Goal: Task Accomplishment & Management: Use online tool/utility

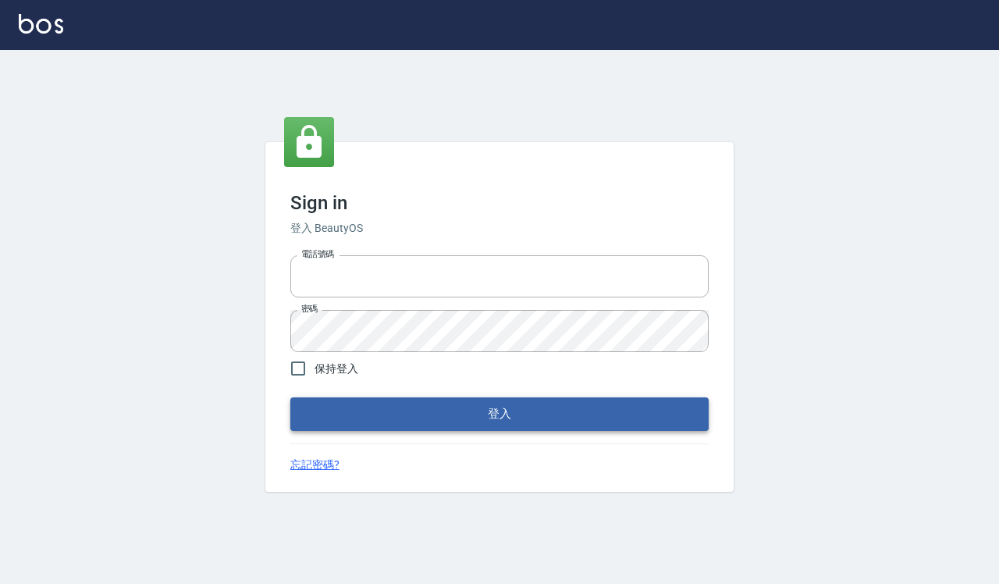
type input "0918733560"
click at [423, 418] on button "登入" at bounding box center [499, 413] width 418 height 33
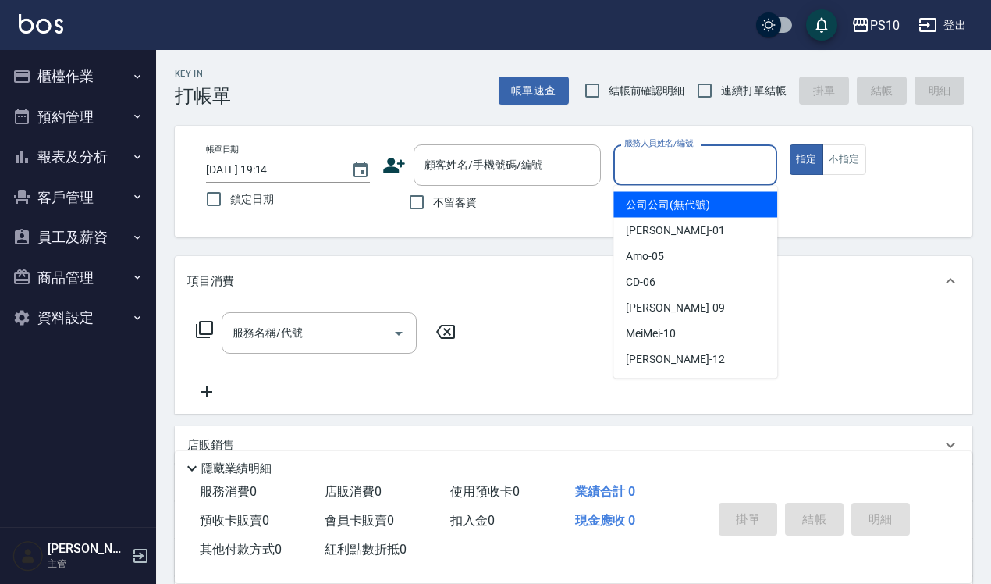
click at [670, 160] on input "服務人員姓名/編號" at bounding box center [696, 164] width 150 height 27
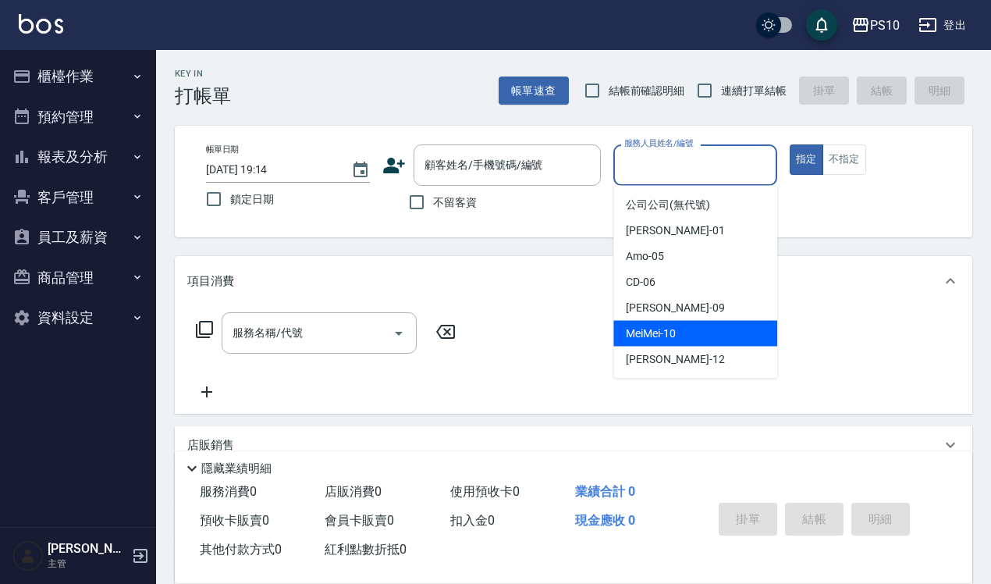
click at [640, 340] on span "MeiMei -10" at bounding box center [651, 334] width 50 height 16
type input "MeiMei-10"
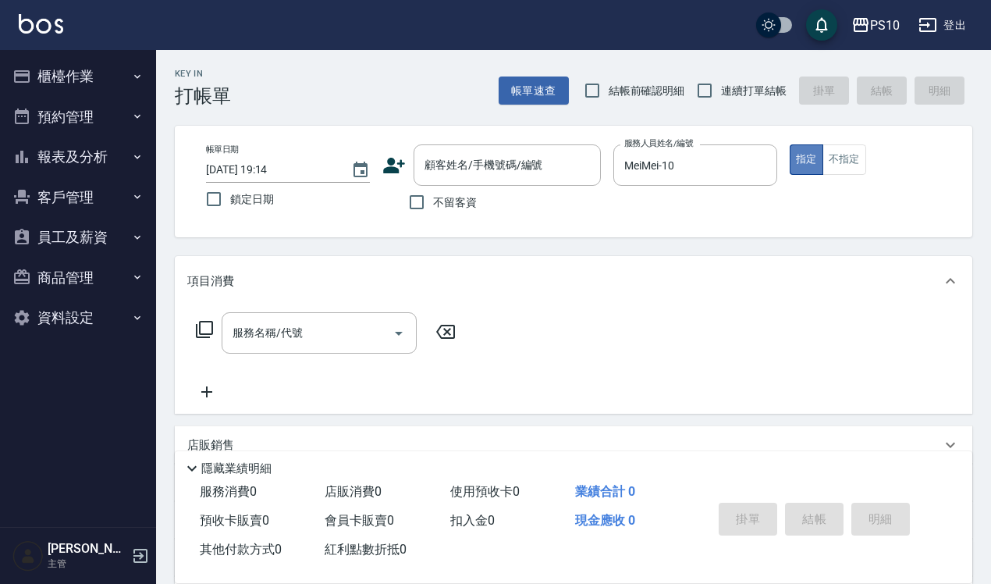
click at [808, 154] on button "指定" at bounding box center [807, 159] width 34 height 30
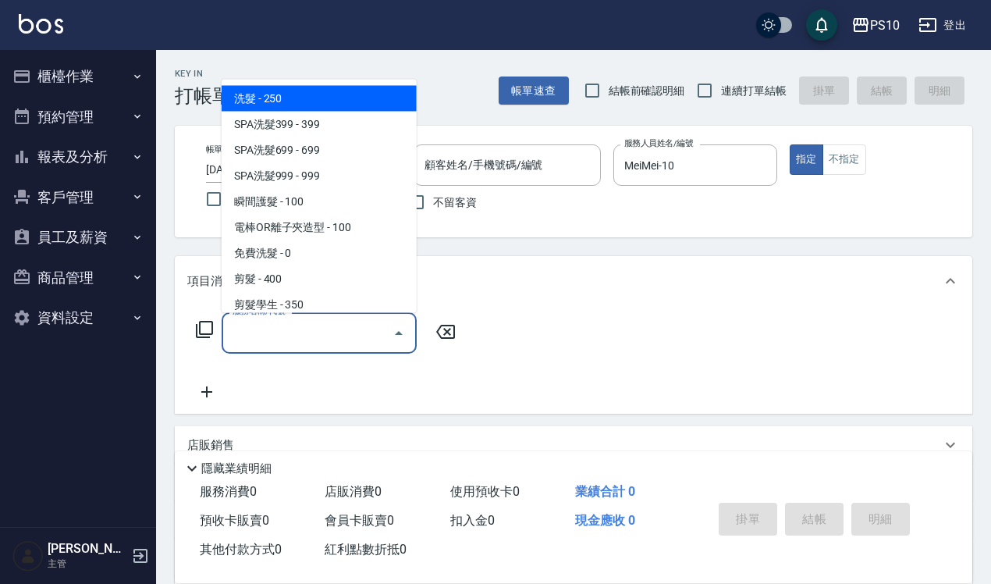
click at [251, 341] on input "服務名稱/代號" at bounding box center [308, 332] width 158 height 27
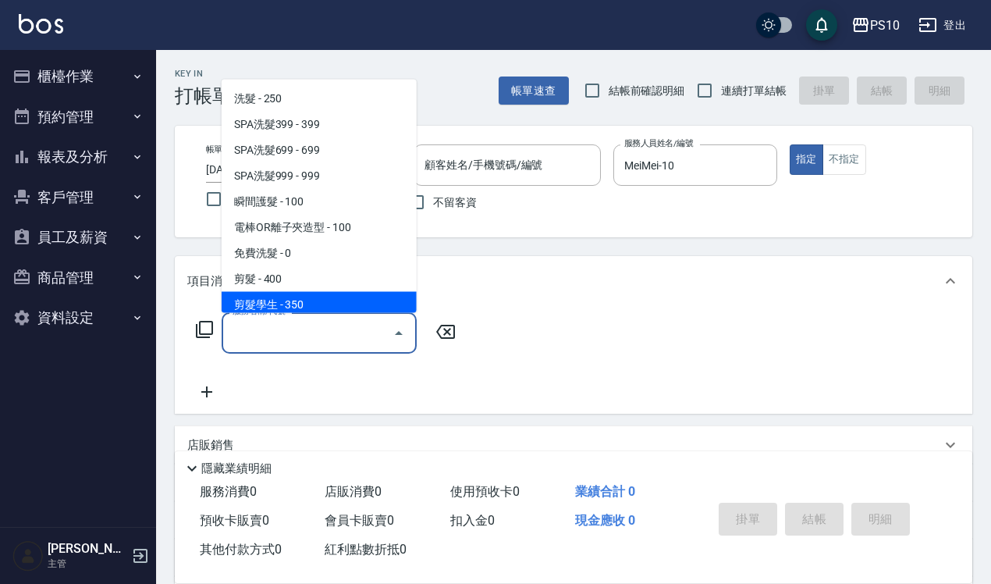
click at [260, 347] on div "服務名稱/代號" at bounding box center [319, 332] width 195 height 41
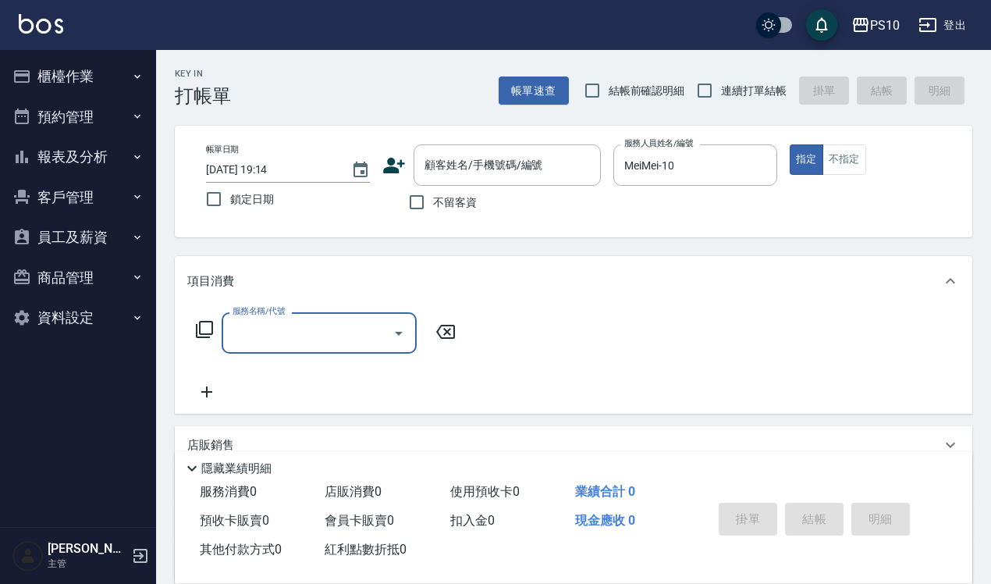
click at [251, 336] on input "服務名稱/代號" at bounding box center [308, 332] width 158 height 27
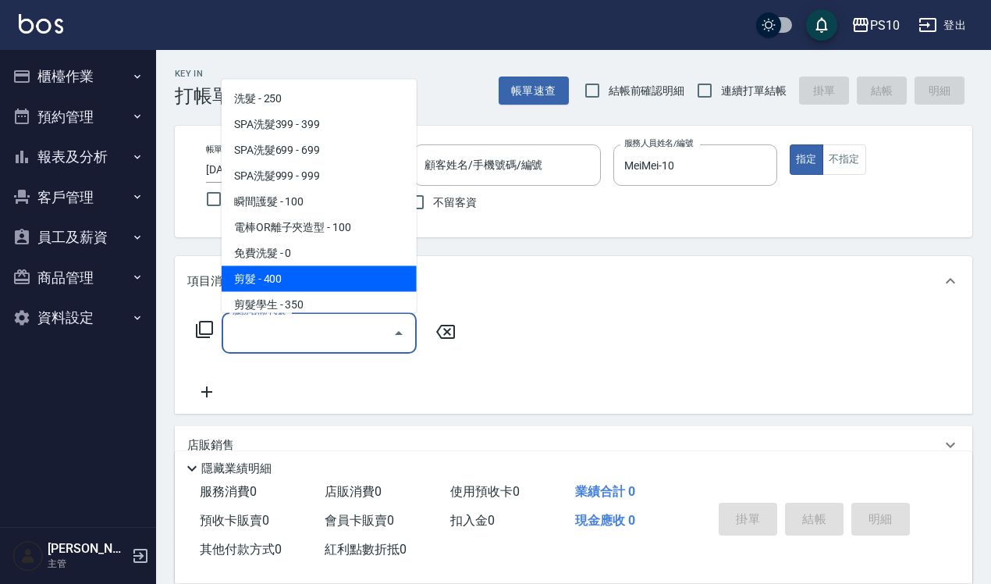
click at [281, 283] on span "剪髮 - 400" at bounding box center [319, 278] width 195 height 26
type input "剪髮(201)"
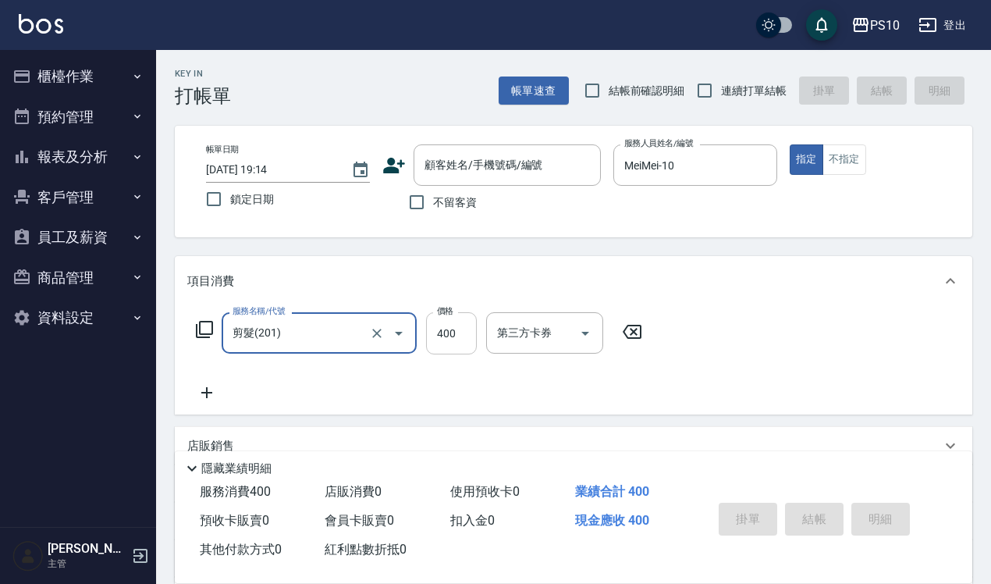
click at [447, 336] on input "400" at bounding box center [451, 333] width 51 height 42
type input "600"
click at [201, 404] on div "服務名稱/代號 剪髮(201) 服務名稱/代號 價格 600 價格 第三方卡券 第三方卡券" at bounding box center [574, 360] width 798 height 109
click at [200, 397] on icon at bounding box center [206, 392] width 39 height 19
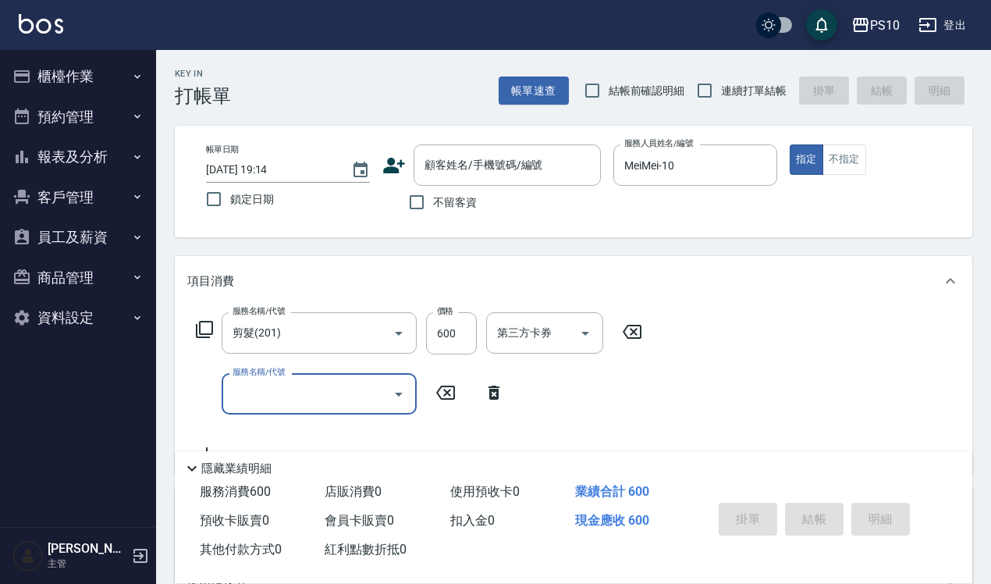
click at [243, 396] on input "服務名稱/代號" at bounding box center [308, 393] width 158 height 27
click at [267, 385] on input "服務名稱/代號" at bounding box center [308, 393] width 158 height 27
click at [263, 385] on input "服務名稱/代號" at bounding box center [308, 393] width 158 height 27
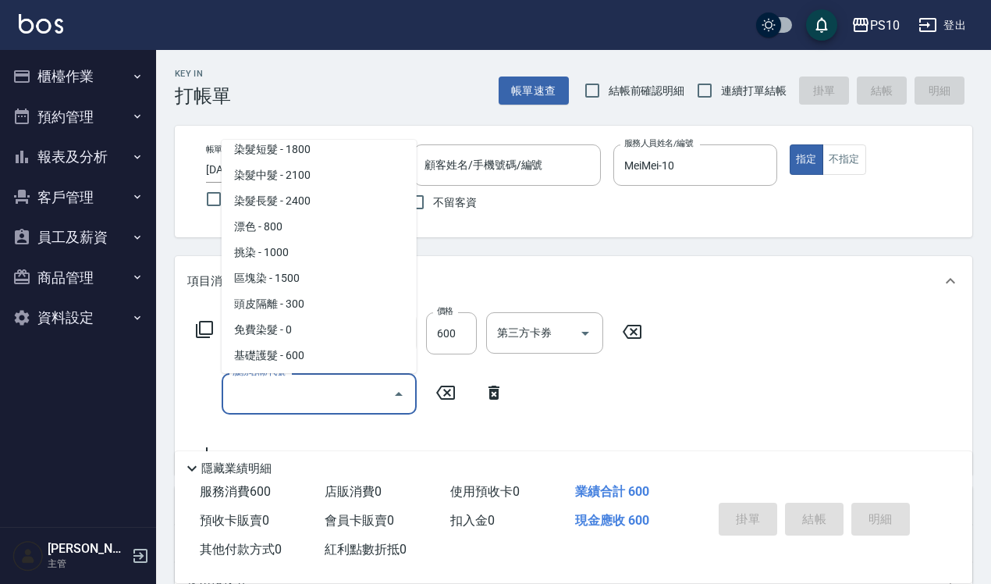
scroll to position [683, 0]
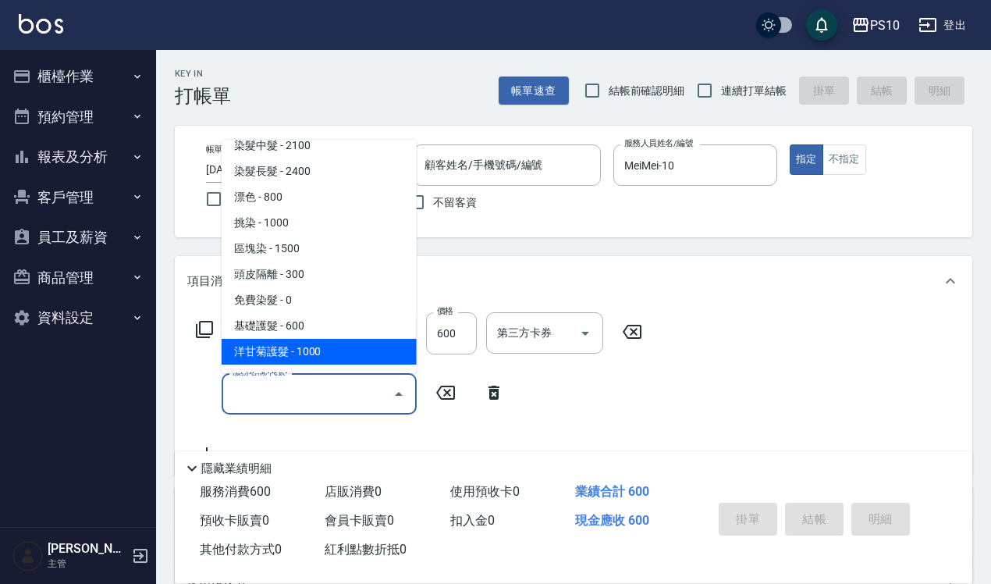
click at [273, 352] on span "洋甘菊護髮 - 1000" at bounding box center [319, 352] width 195 height 26
type input "洋甘菊護髮(502)"
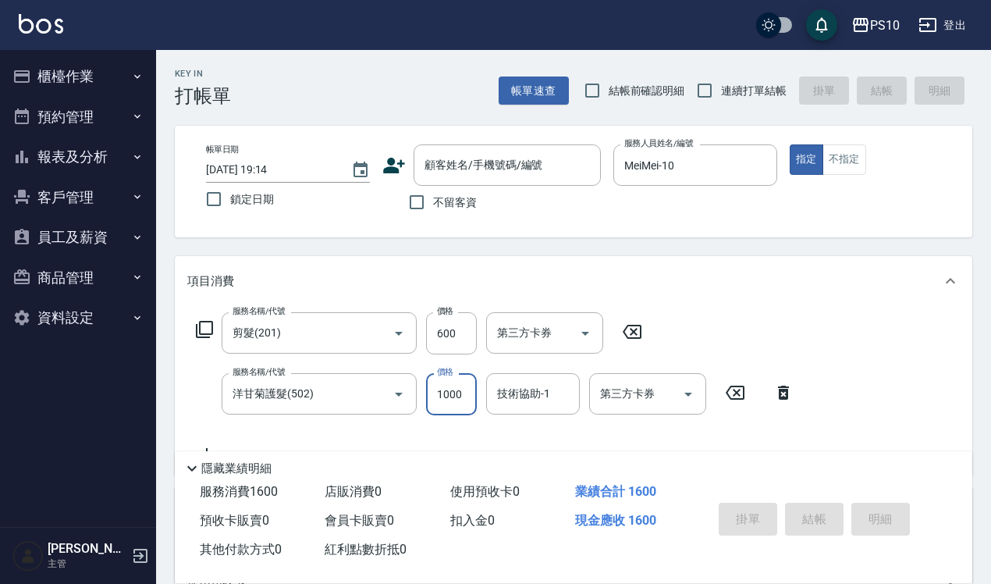
click at [450, 393] on input "1000" at bounding box center [451, 394] width 51 height 42
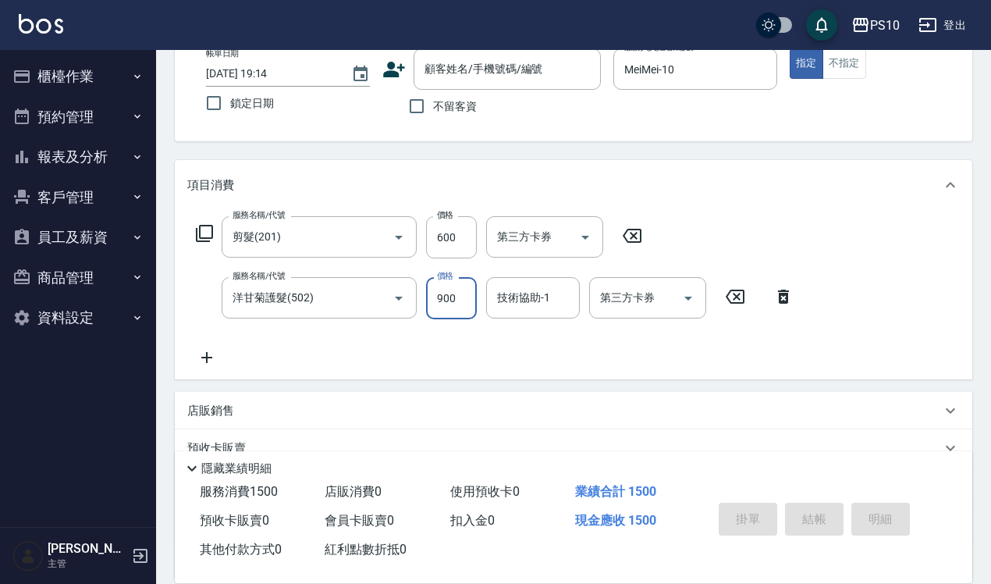
scroll to position [240, 0]
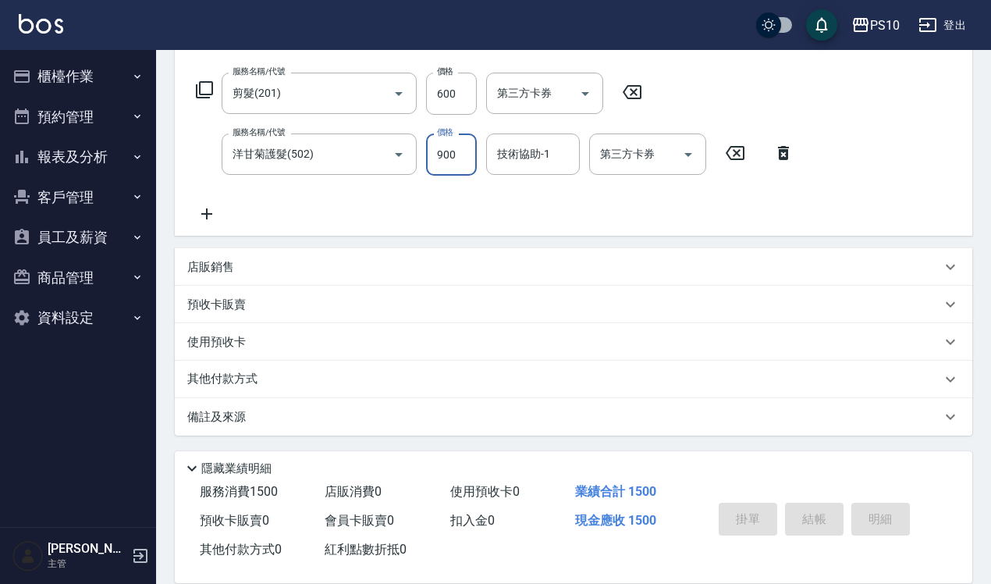
type input "900"
click at [212, 215] on icon at bounding box center [206, 214] width 39 height 19
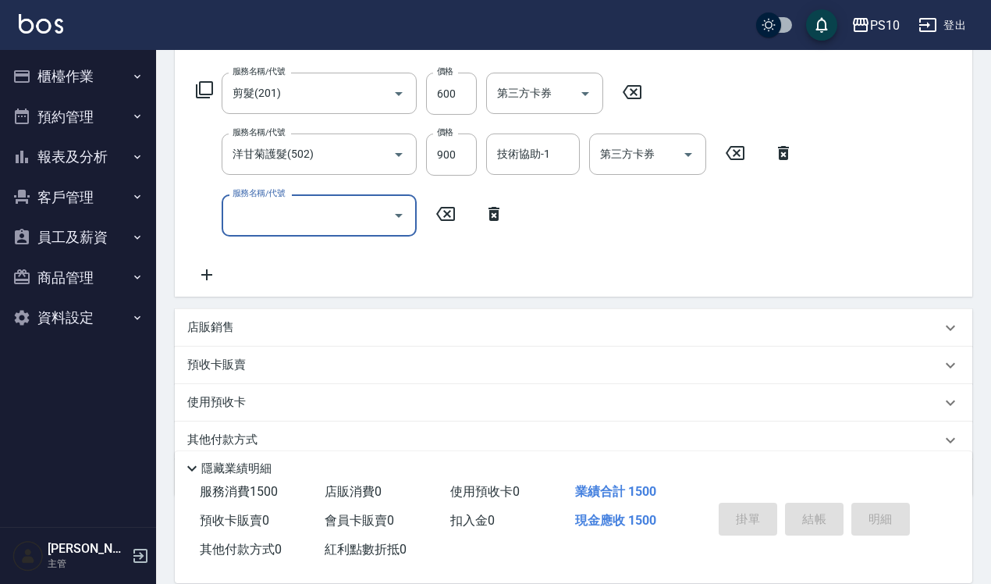
click at [247, 212] on input "服務名稱/代號" at bounding box center [308, 214] width 158 height 27
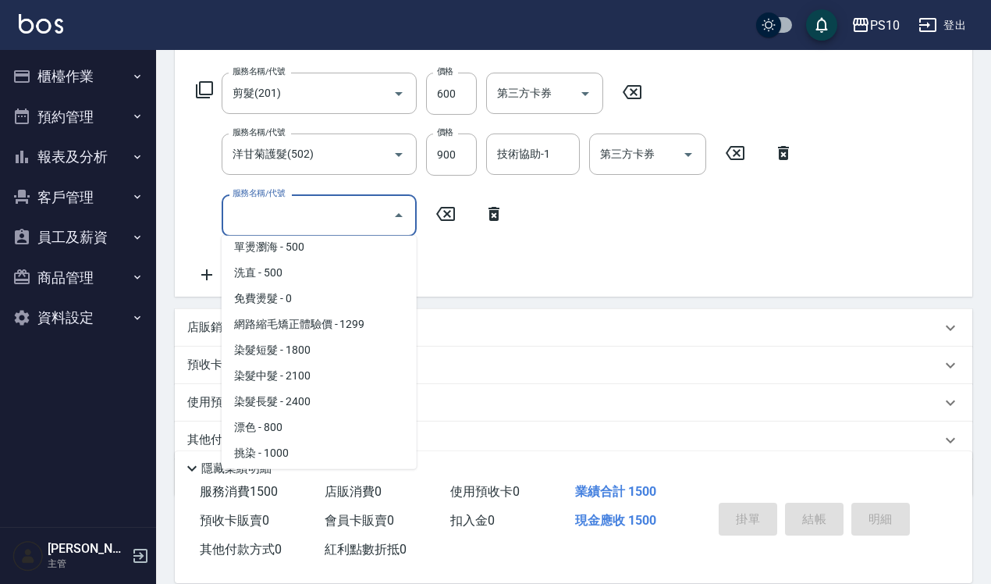
scroll to position [585, 0]
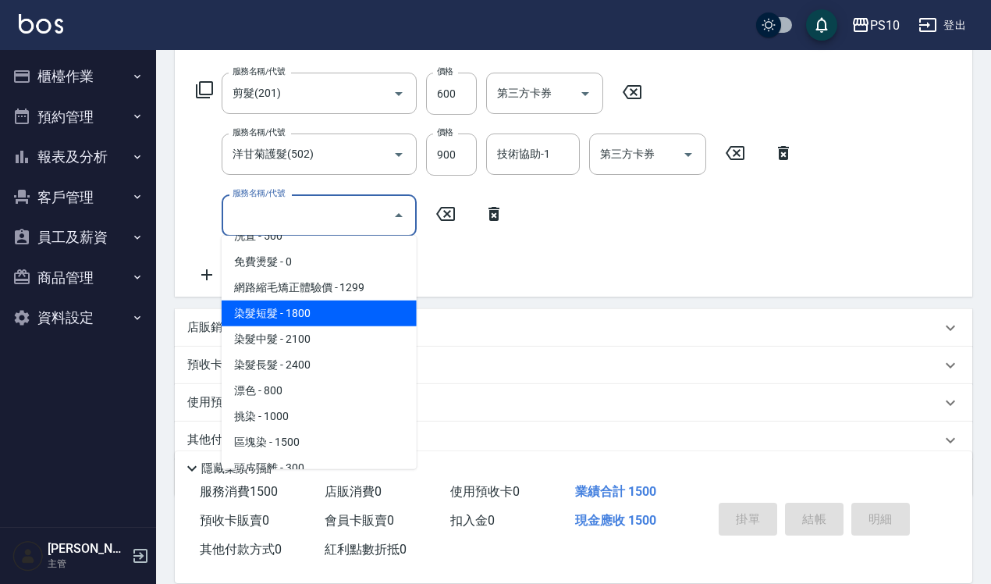
click at [281, 318] on span "染髮短髮 - 1800" at bounding box center [319, 314] width 195 height 26
type input "染髮短髮(401)"
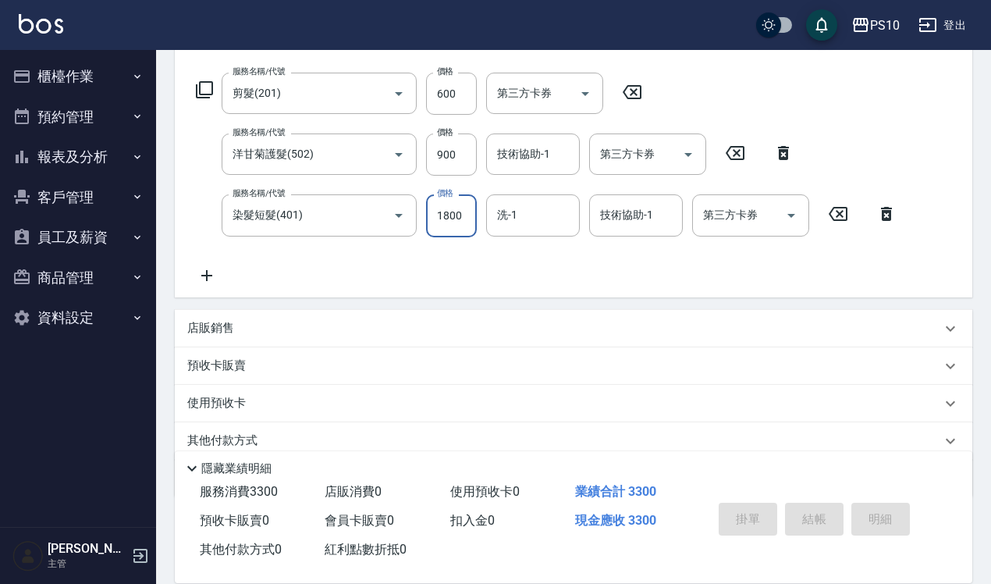
drag, startPoint x: 450, startPoint y: 213, endPoint x: 447, endPoint y: 203, distance: 10.6
click at [450, 212] on input "1800" at bounding box center [451, 215] width 51 height 42
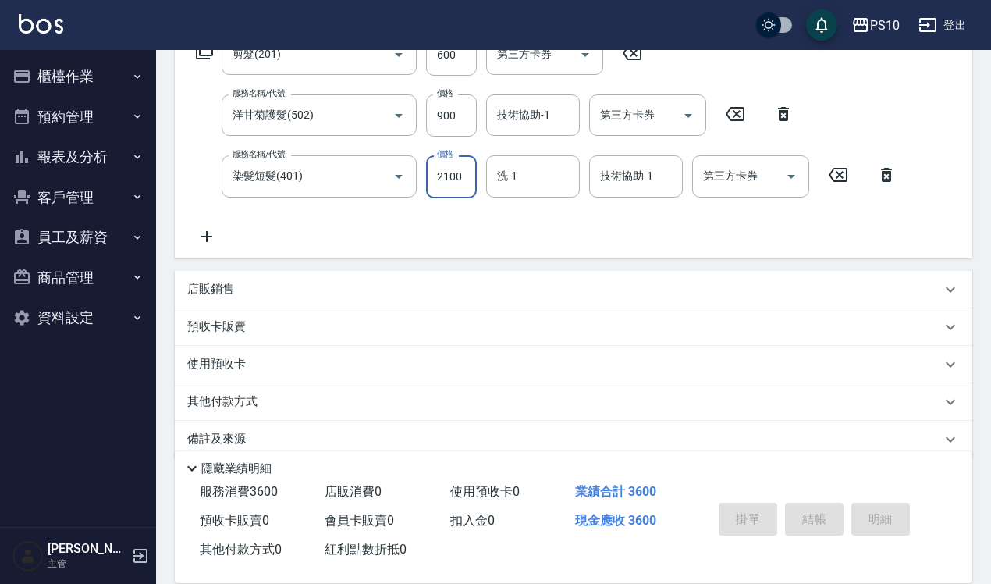
scroll to position [301, 0]
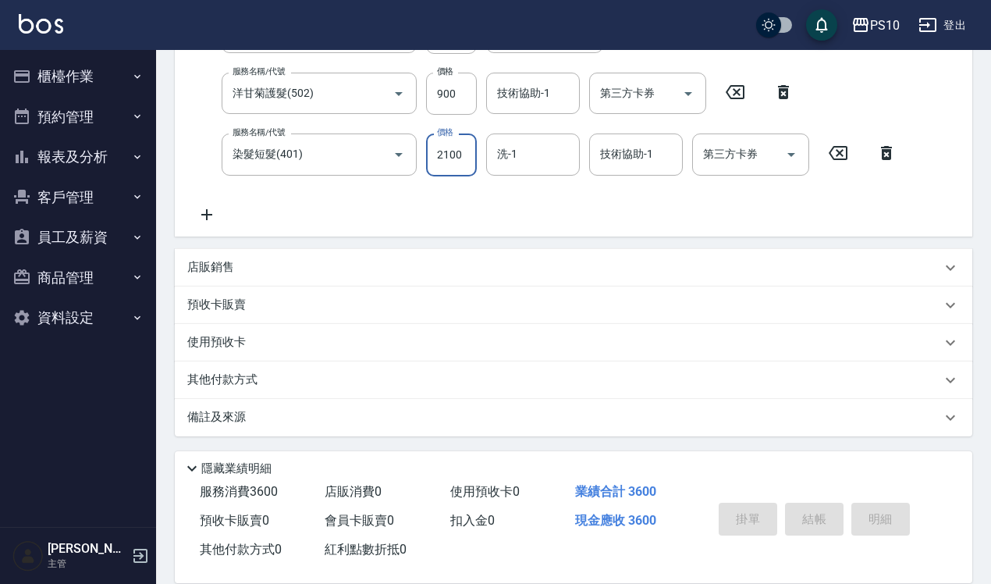
type input "2100"
click at [205, 219] on icon at bounding box center [206, 214] width 39 height 19
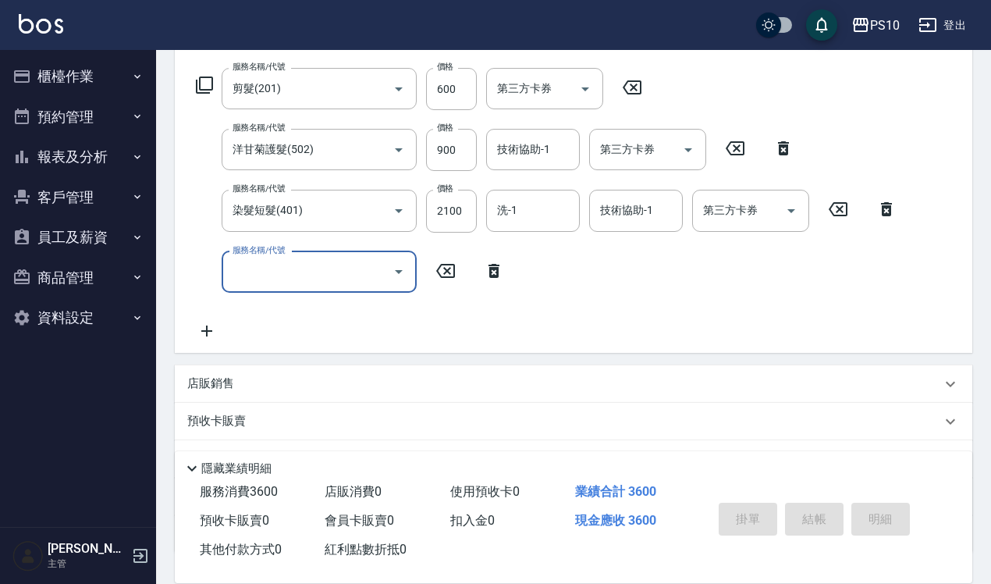
scroll to position [0, 0]
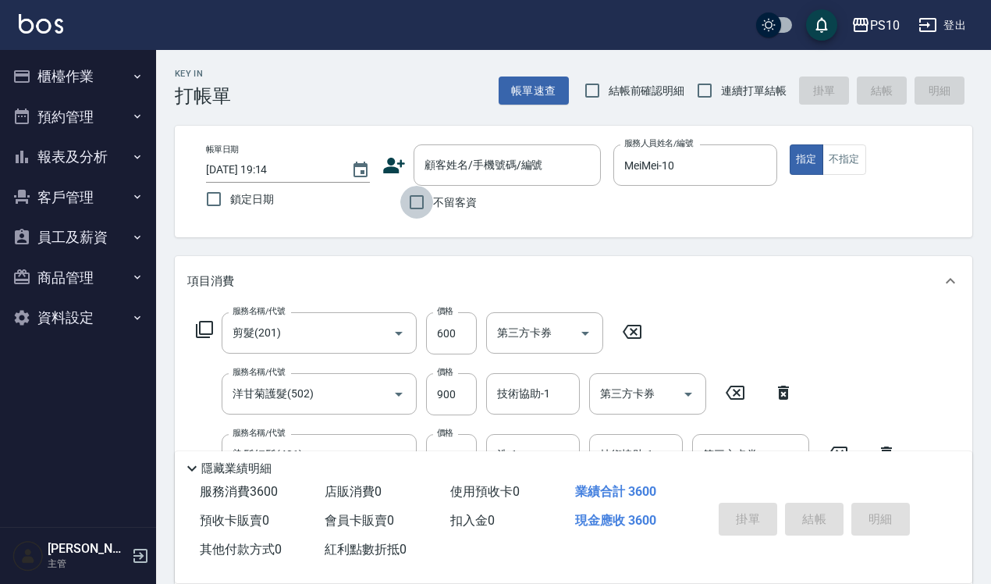
click at [419, 204] on input "不留客資" at bounding box center [416, 202] width 33 height 33
checkbox input "true"
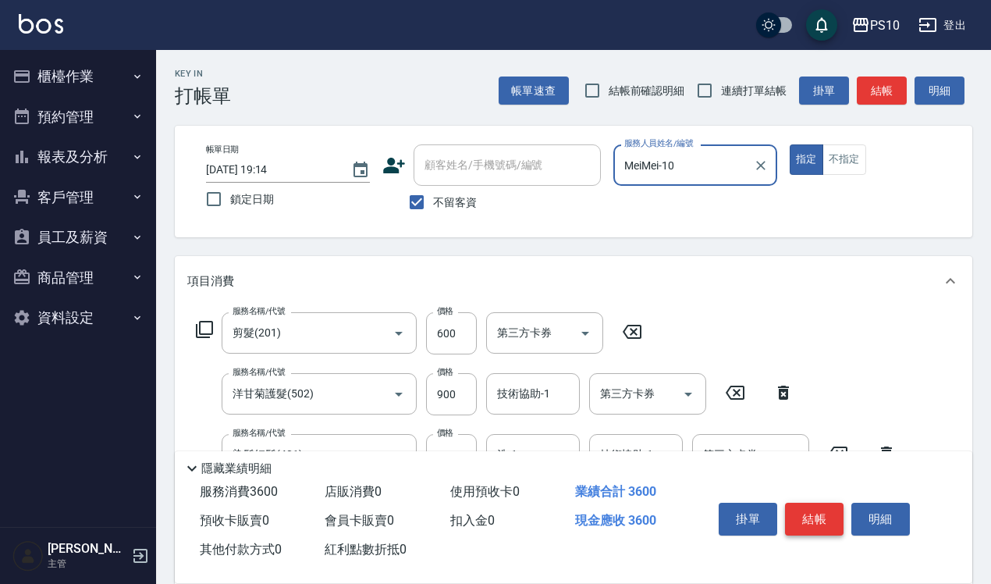
click at [821, 508] on button "結帳" at bounding box center [814, 519] width 59 height 33
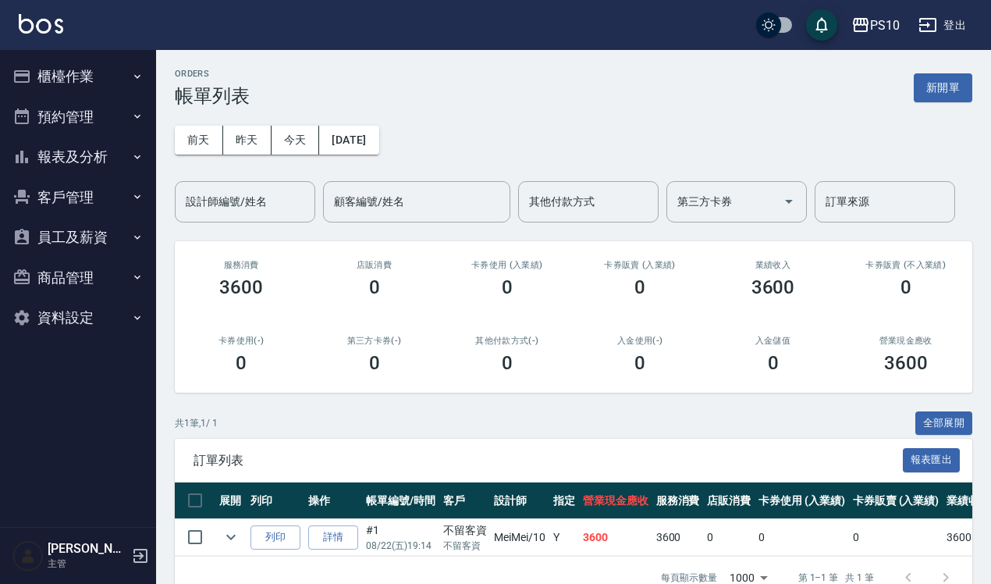
click at [75, 80] on button "櫃檯作業" at bounding box center [78, 76] width 144 height 41
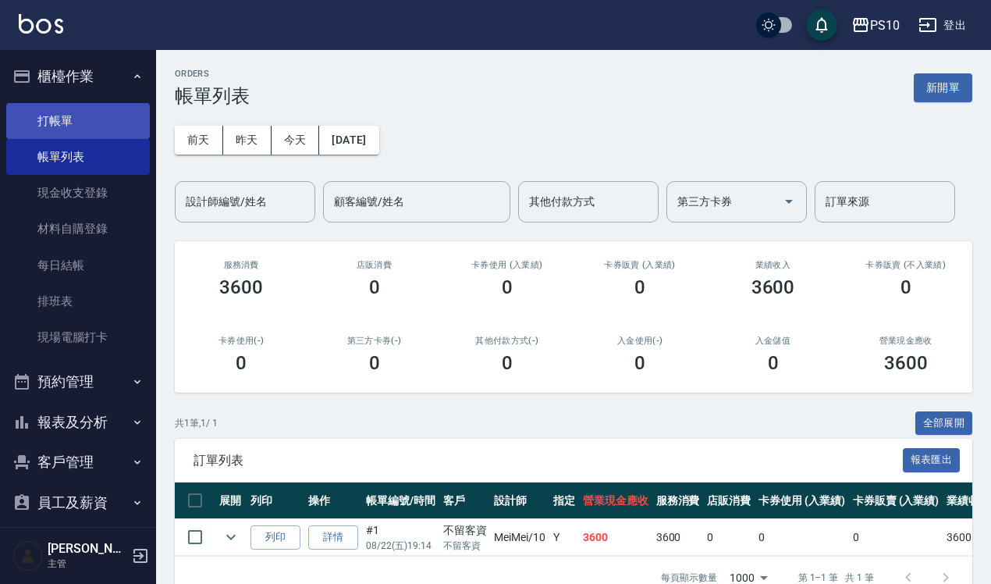
click at [69, 113] on link "打帳單" at bounding box center [78, 121] width 144 height 36
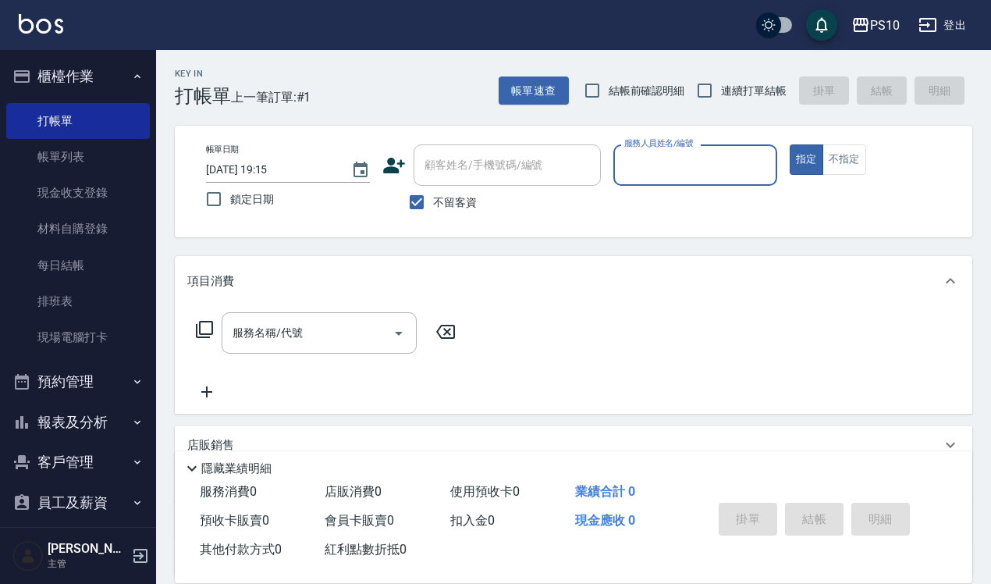
click at [661, 162] on input "服務人員姓名/編號" at bounding box center [696, 164] width 150 height 27
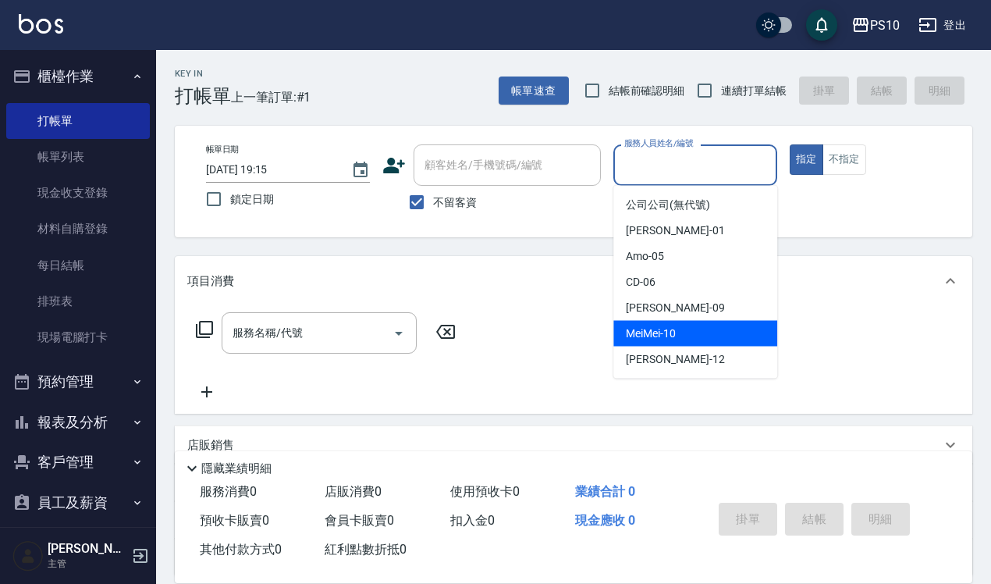
drag, startPoint x: 660, startPoint y: 337, endPoint x: 685, endPoint y: 317, distance: 32.8
click at [660, 336] on span "MeiMei -10" at bounding box center [651, 334] width 50 height 16
type input "MeiMei-10"
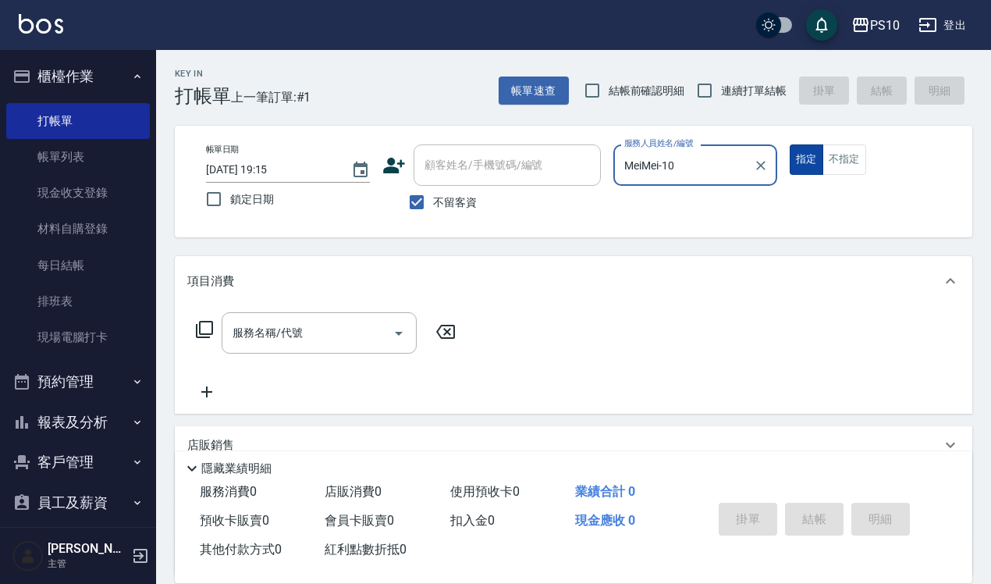
click at [806, 165] on button "指定" at bounding box center [807, 159] width 34 height 30
click at [255, 333] on input "服務名稱/代號" at bounding box center [308, 332] width 158 height 27
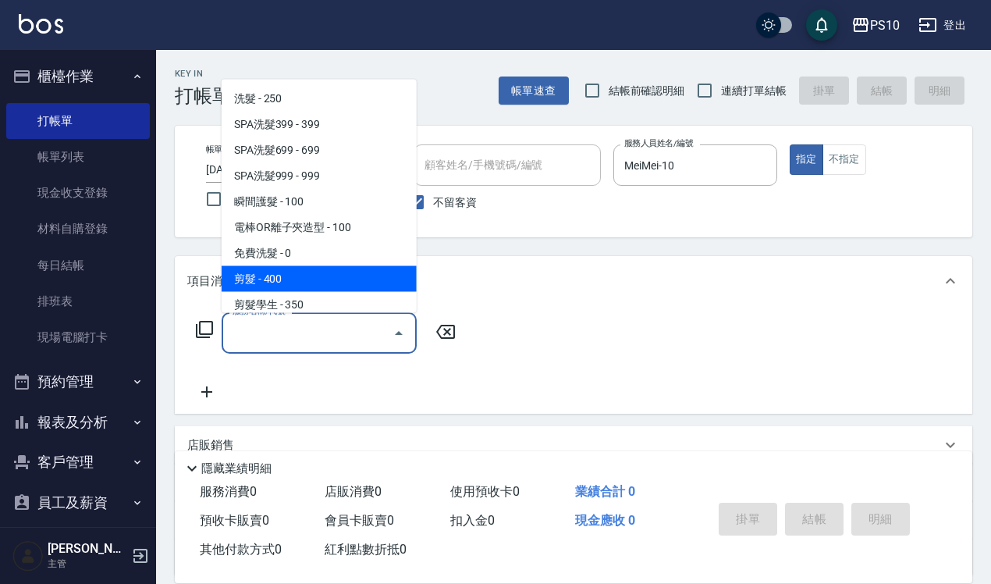
click at [268, 279] on span "剪髮 - 400" at bounding box center [319, 278] width 195 height 26
type input "剪髮(201)"
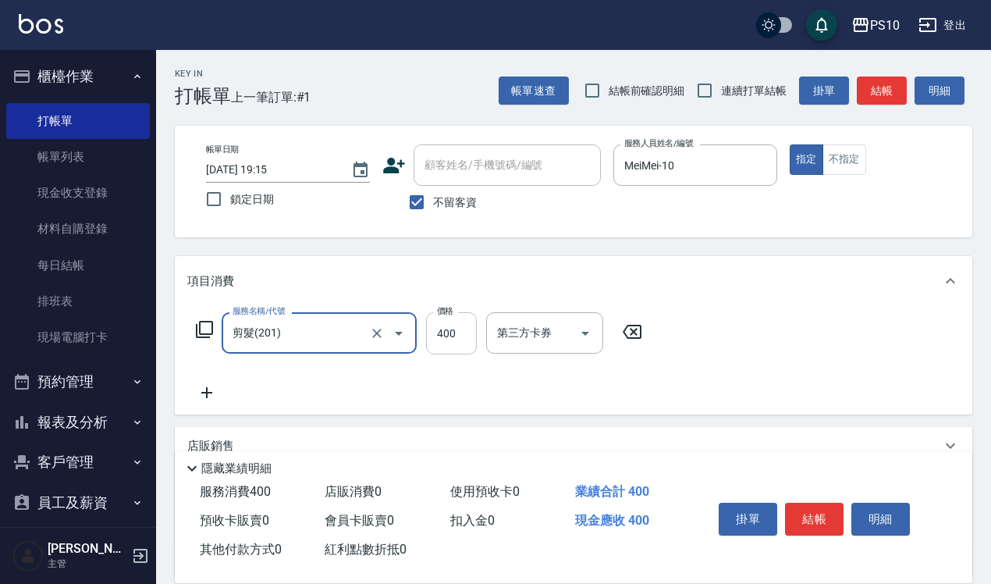
click at [447, 334] on input "400" at bounding box center [451, 333] width 51 height 42
type input "600"
click at [825, 504] on button "結帳" at bounding box center [814, 519] width 59 height 33
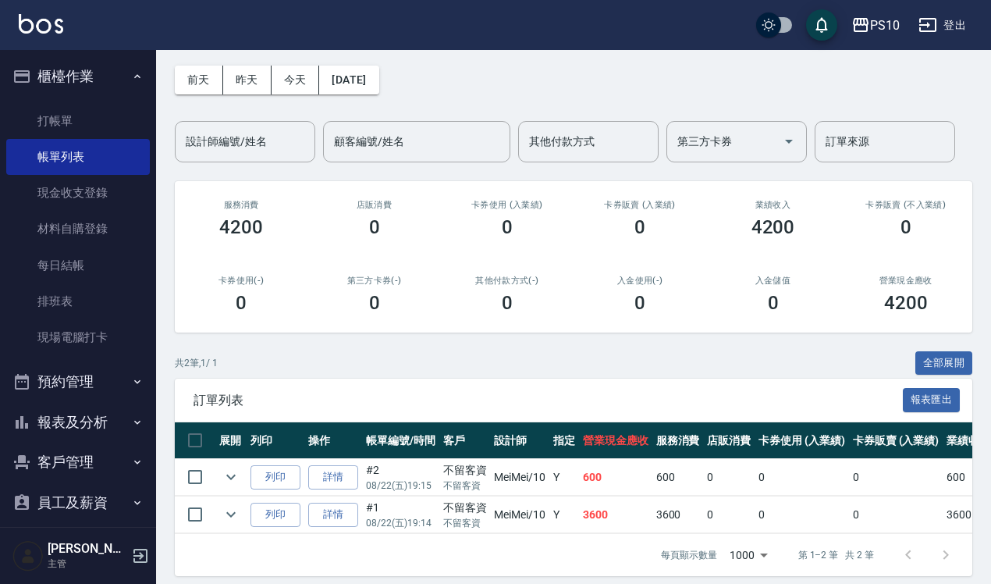
scroll to position [86, 0]
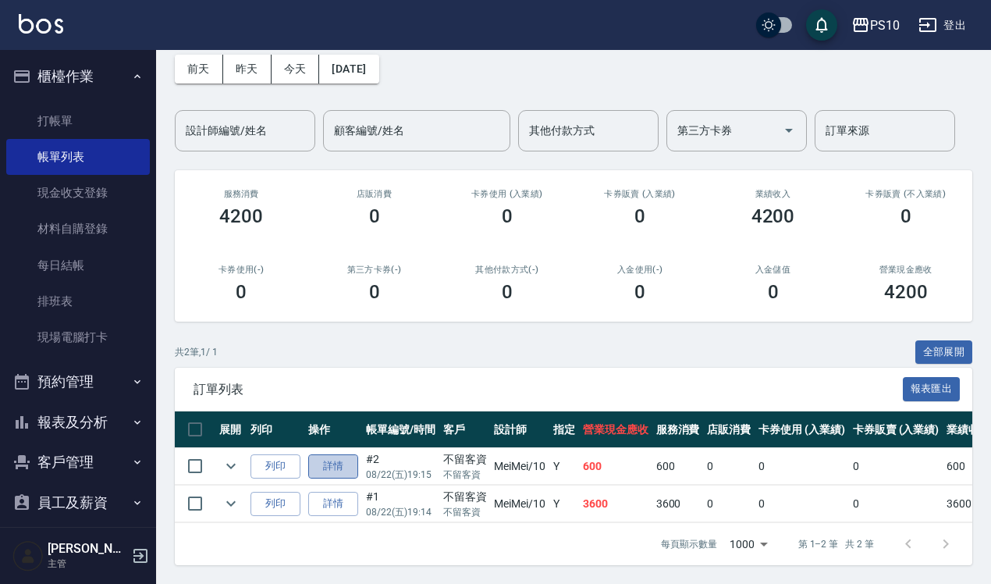
click at [341, 454] on link "詳情" at bounding box center [333, 466] width 50 height 24
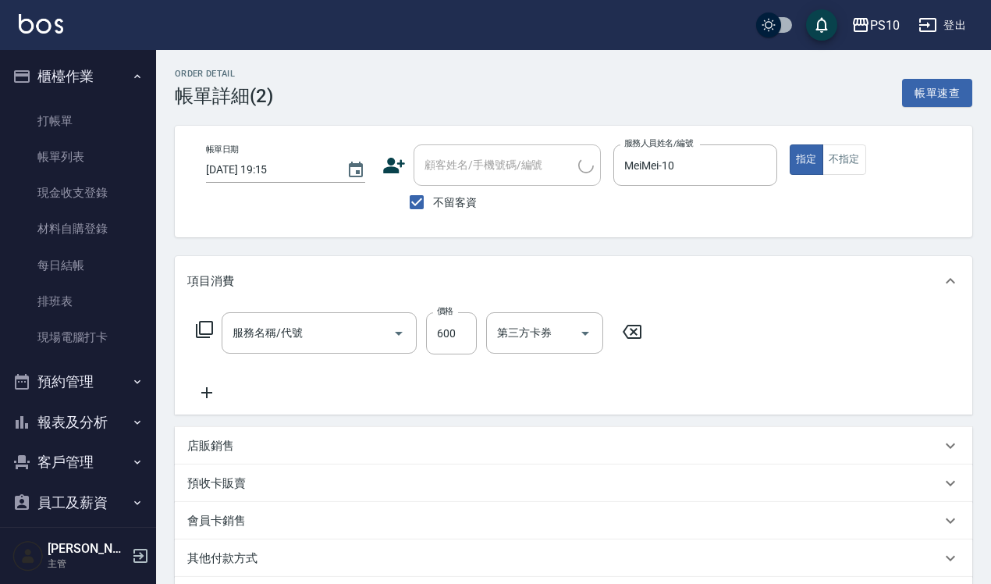
type input "[DATE] 19:15"
checkbox input "true"
type input "MeiMei-10"
type input "剪髮(201)"
click at [453, 336] on input "600" at bounding box center [451, 333] width 51 height 42
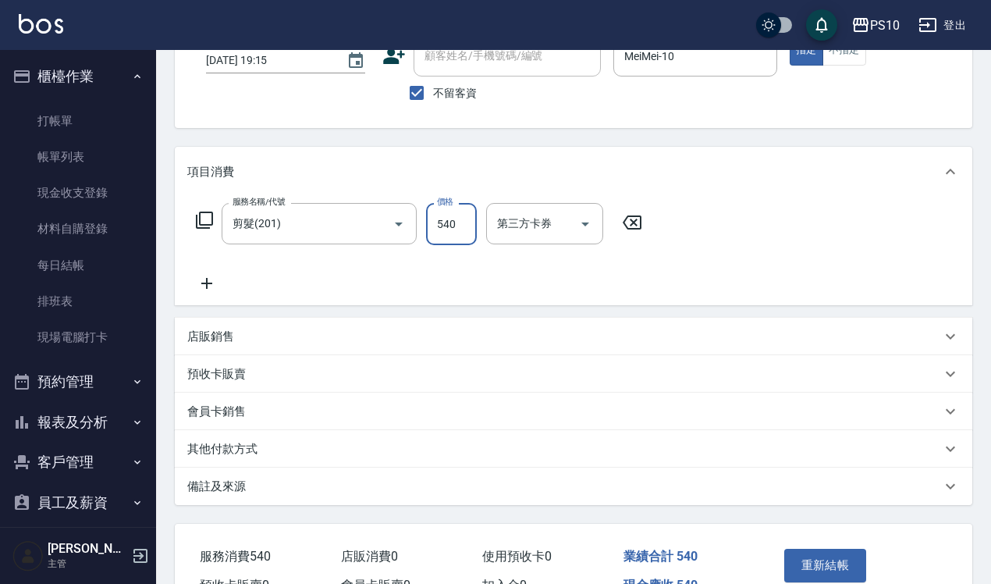
scroll to position [197, 0]
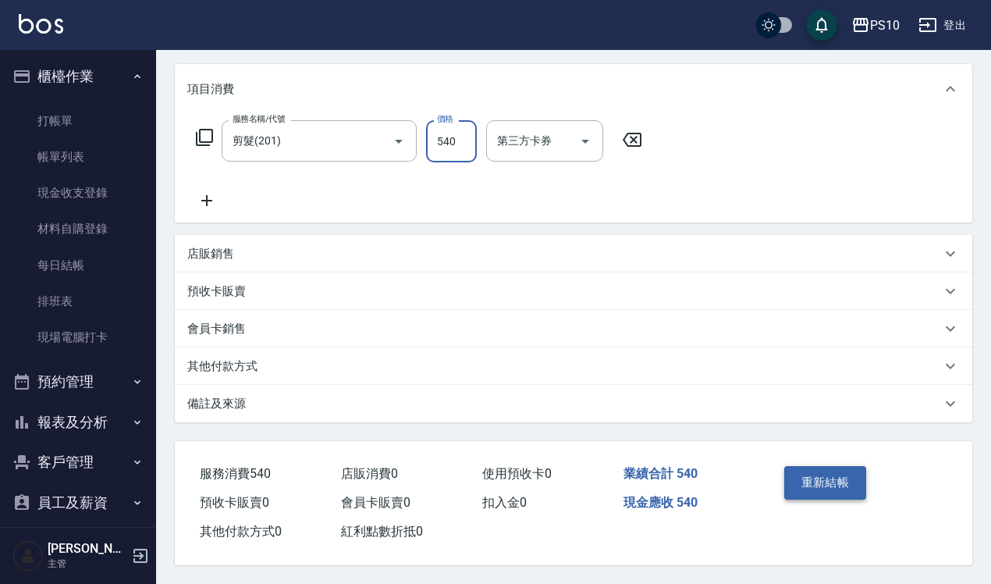
type input "540"
click at [835, 476] on button "重新結帳" at bounding box center [826, 482] width 83 height 33
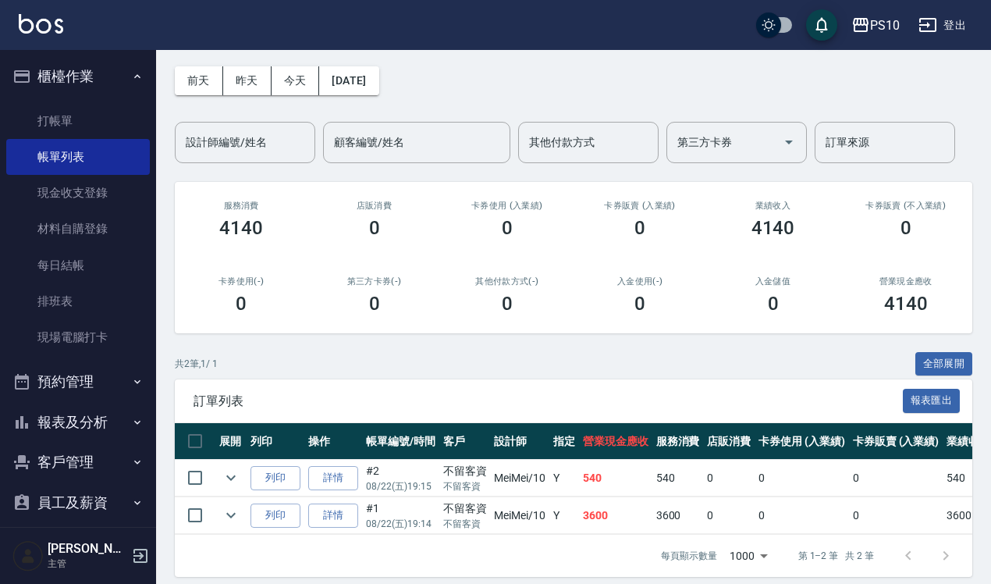
scroll to position [86, 0]
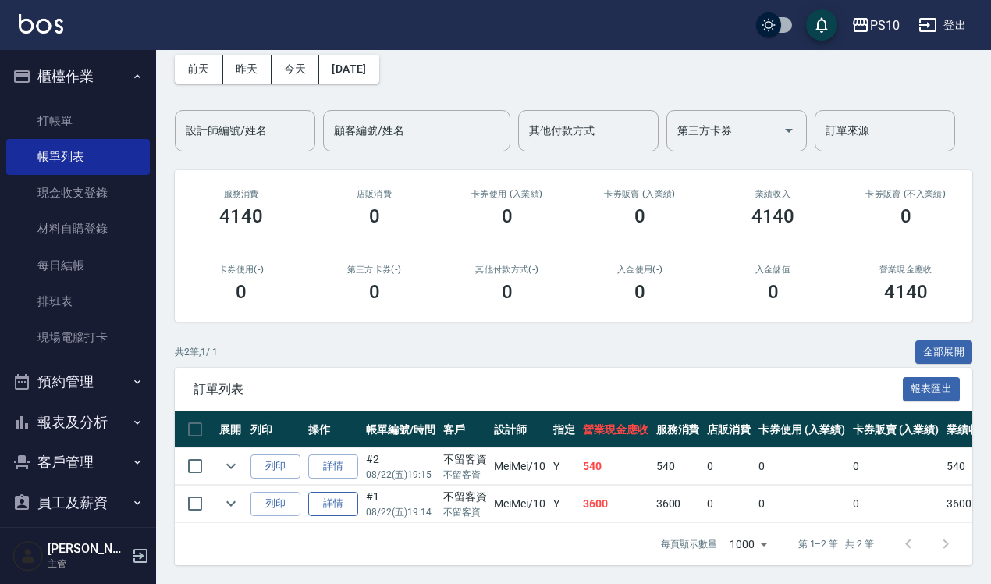
click at [345, 492] on link "詳情" at bounding box center [333, 504] width 50 height 24
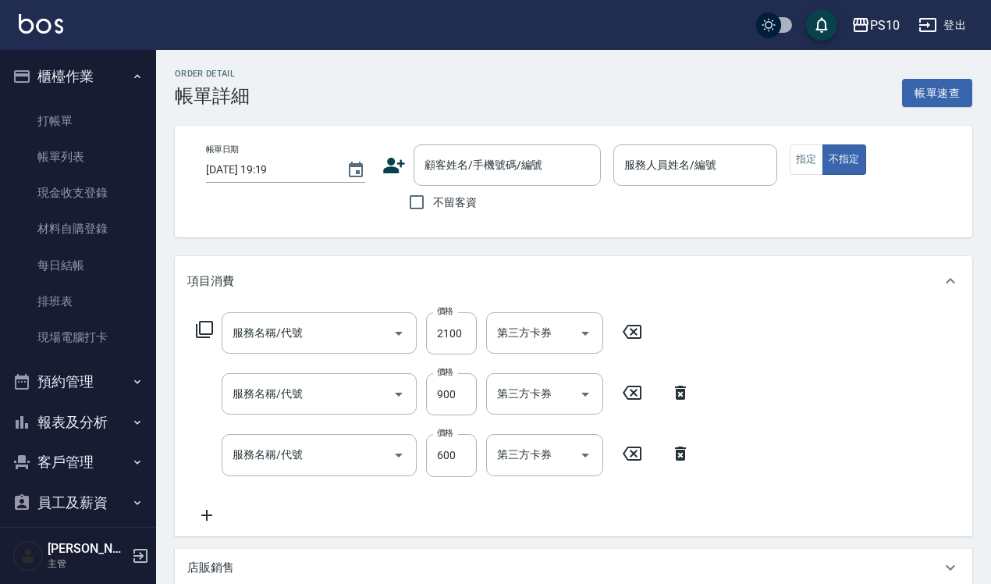
type input "[DATE] 19:14"
checkbox input "true"
type input "MeiMei-10"
type input "染髮短髮(401)"
type input "洋甘菊護髮(502)"
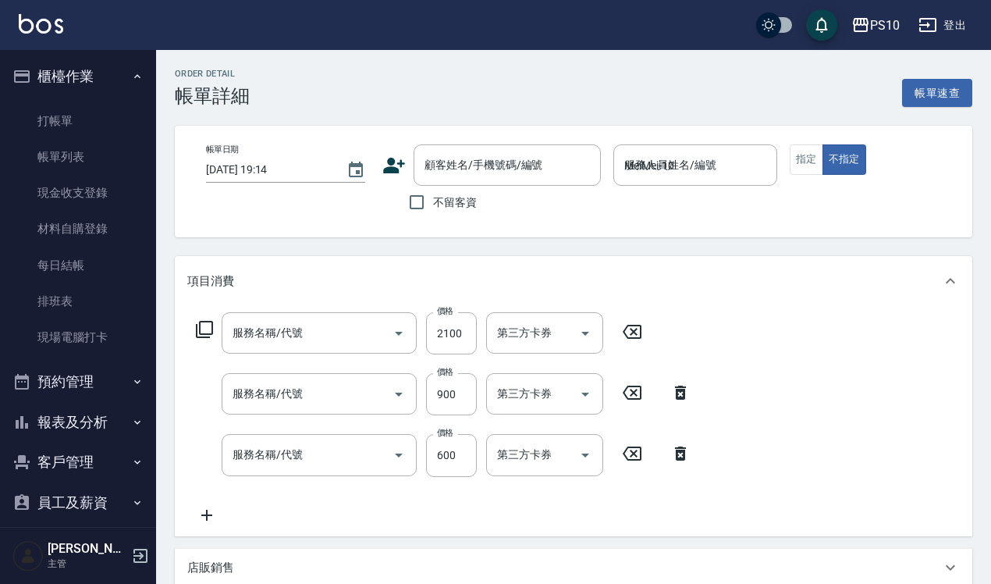
type input "剪髮(201)"
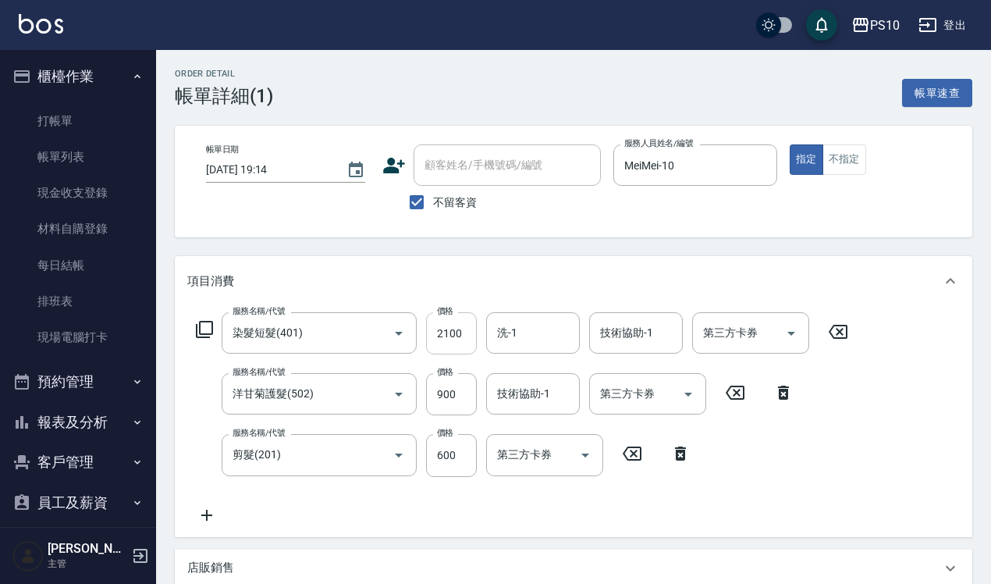
click at [450, 336] on input "2100" at bounding box center [451, 333] width 51 height 42
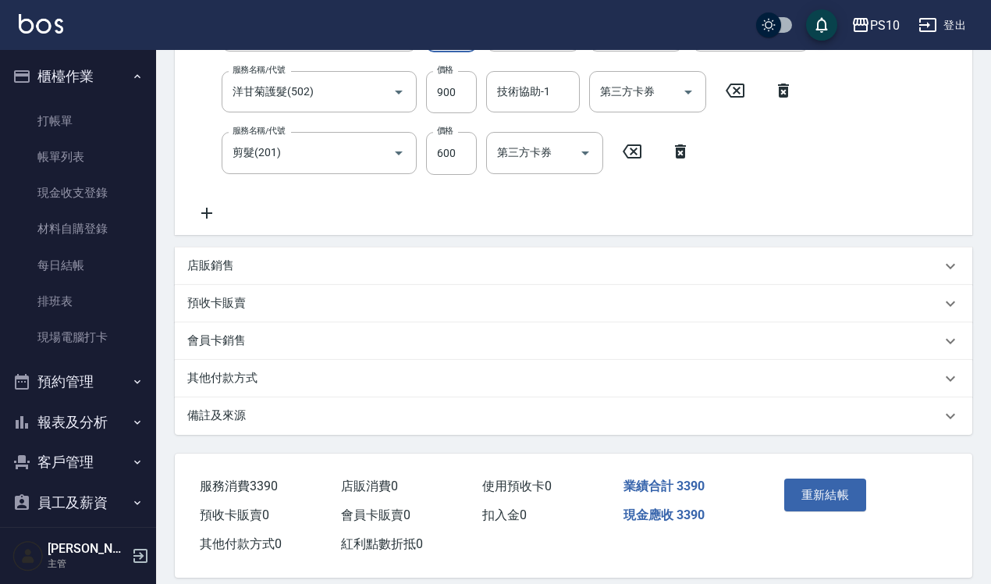
scroll to position [320, 0]
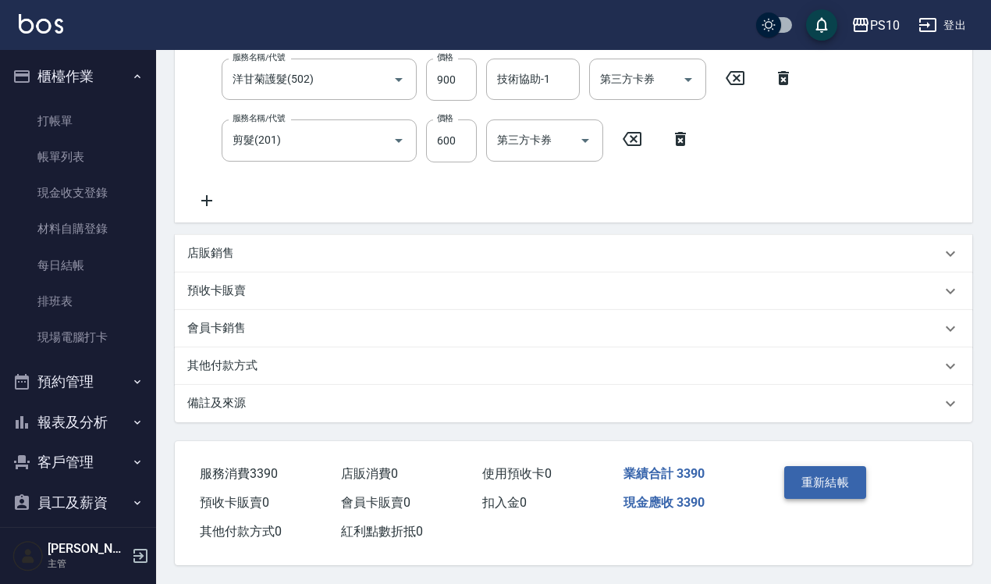
type input "1890"
click at [824, 482] on button "重新結帳" at bounding box center [826, 482] width 83 height 33
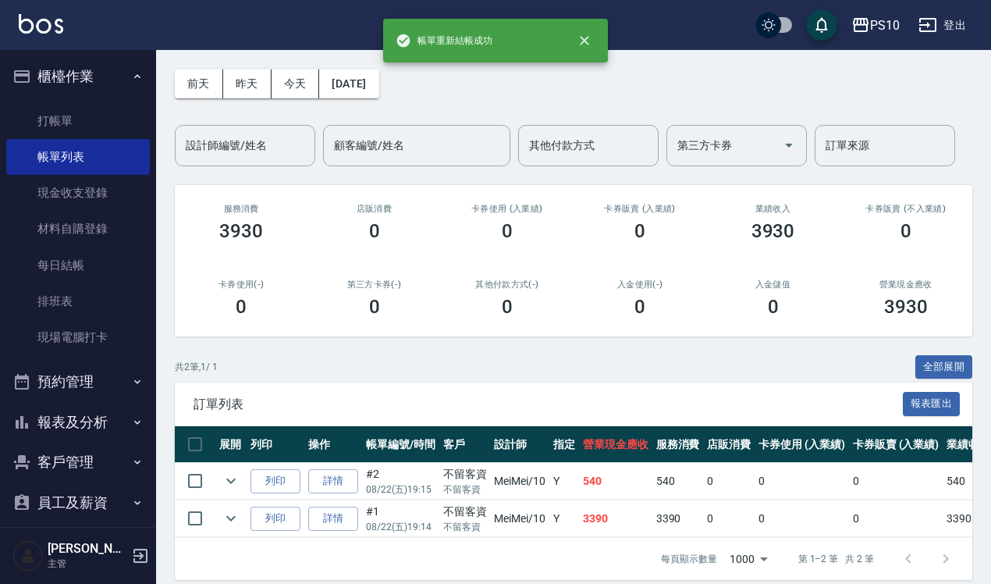
scroll to position [86, 0]
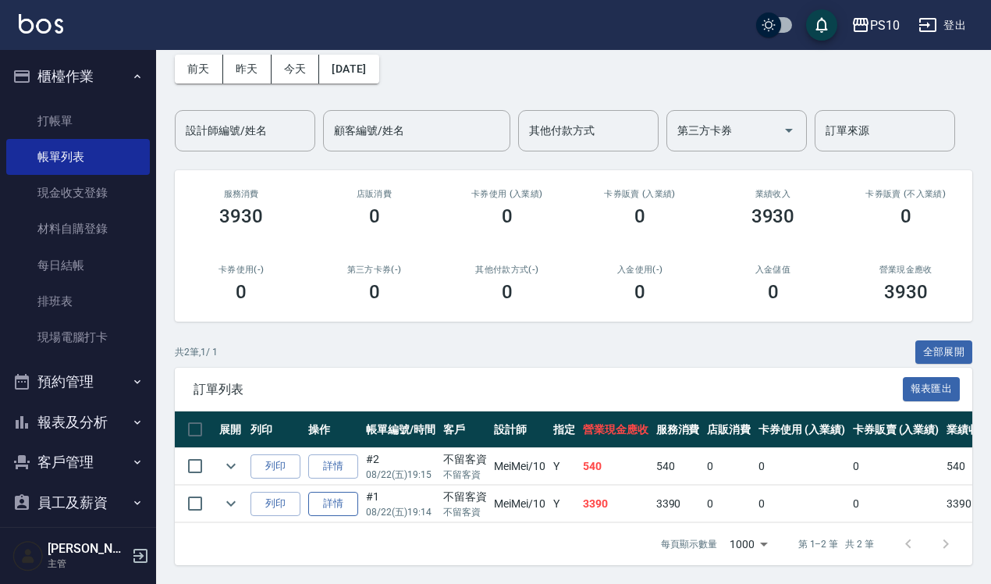
click at [330, 492] on link "詳情" at bounding box center [333, 504] width 50 height 24
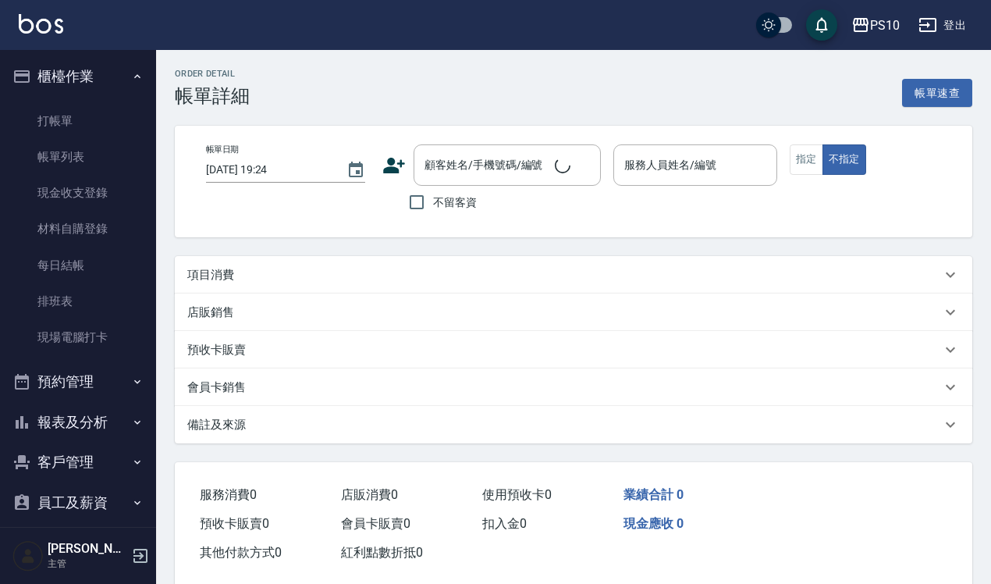
type input "[DATE] 19:14"
checkbox input "true"
type input "MeiMei-10"
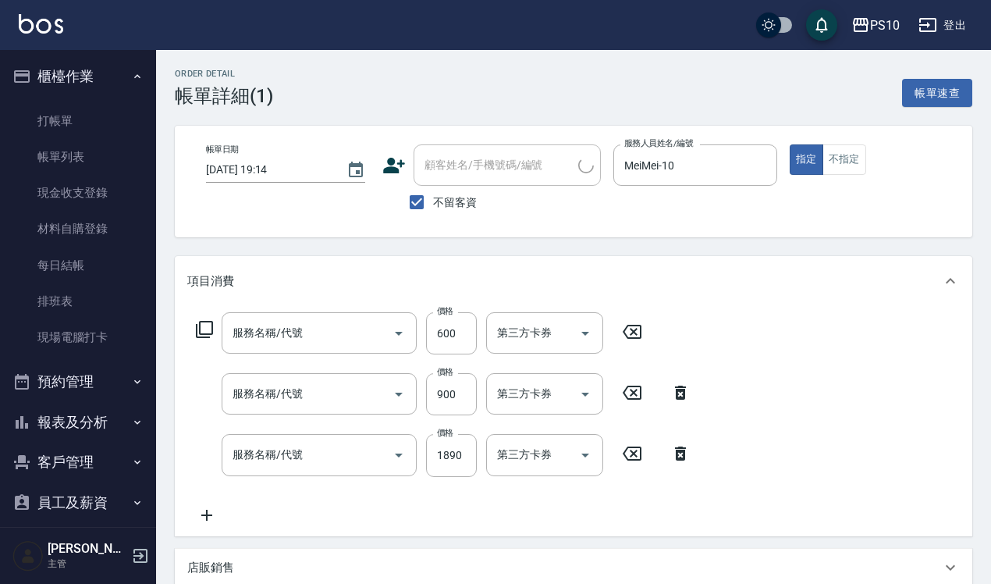
type input "剪髮(201)"
type input "洋甘菊護髮(502)"
type input "染髮短髮(401)"
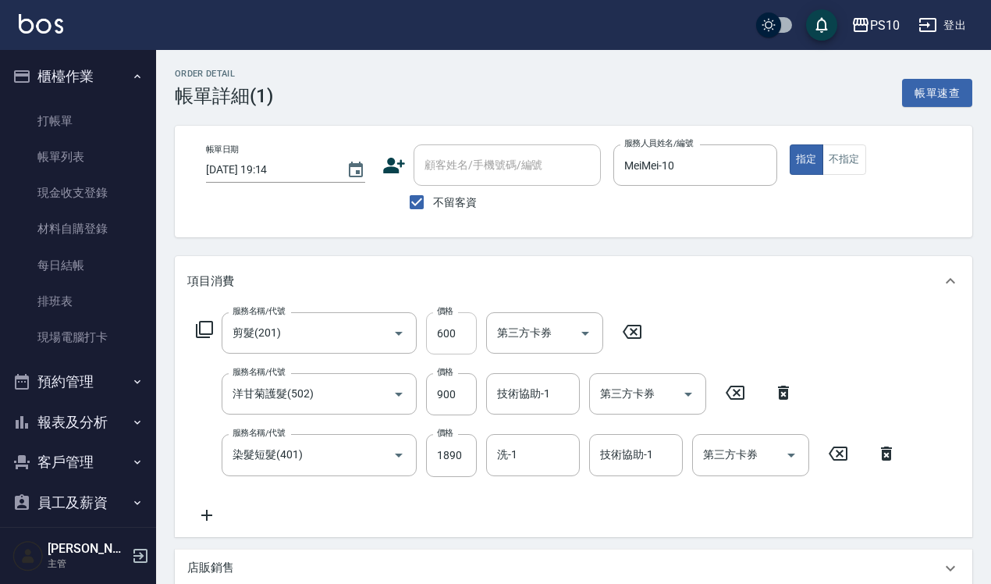
click at [446, 326] on input "600" at bounding box center [451, 333] width 51 height 42
click at [395, 391] on icon "Open" at bounding box center [399, 394] width 19 height 19
type input "540"
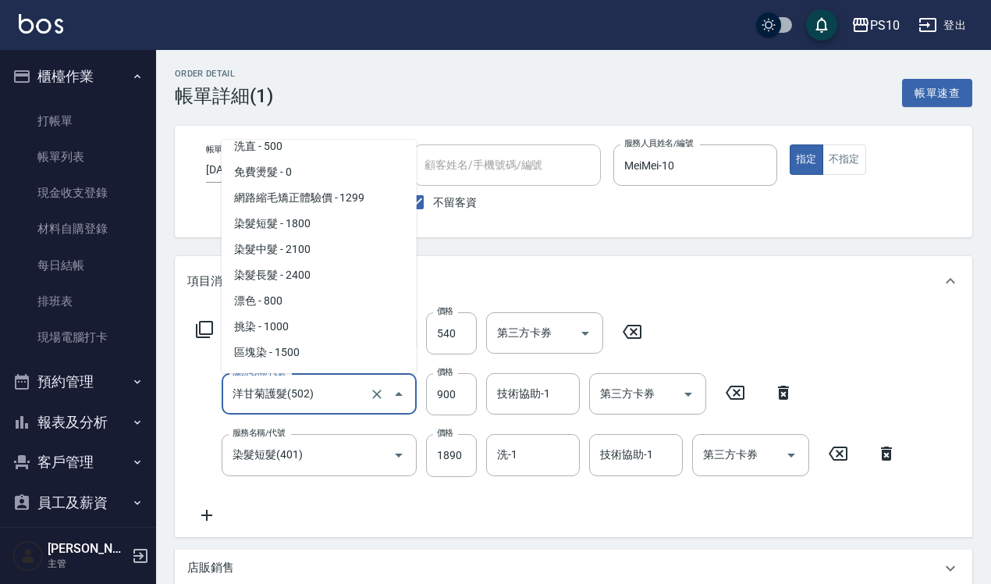
scroll to position [585, 0]
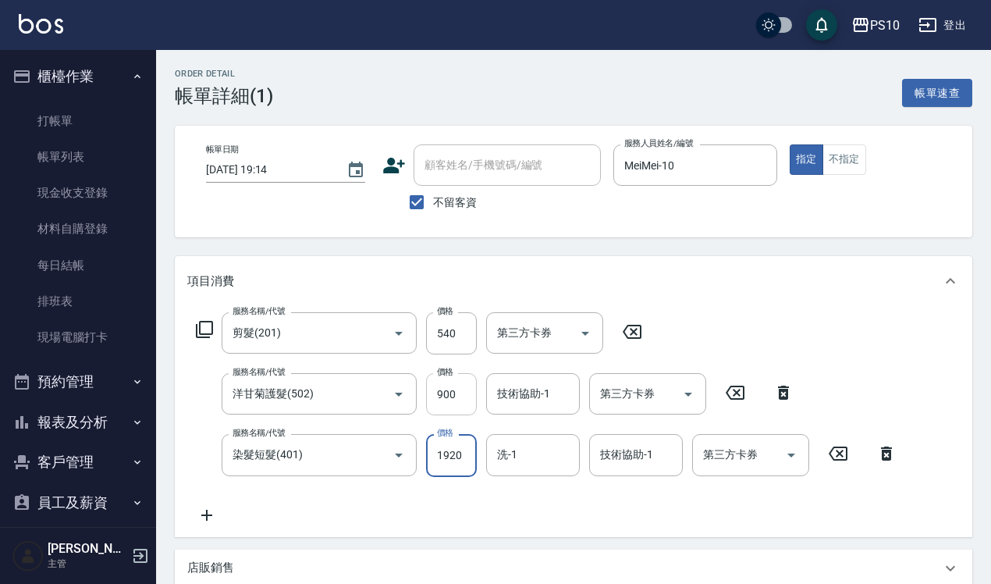
type input "1920"
click at [454, 384] on input "900" at bounding box center [451, 394] width 51 height 42
click at [400, 393] on icon "Open" at bounding box center [399, 395] width 8 height 4
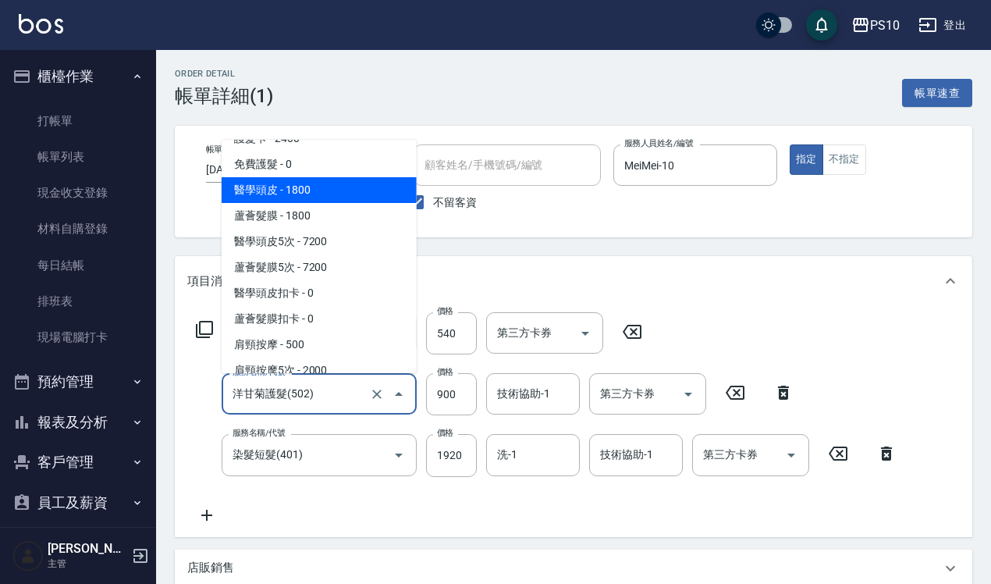
scroll to position [1162, 0]
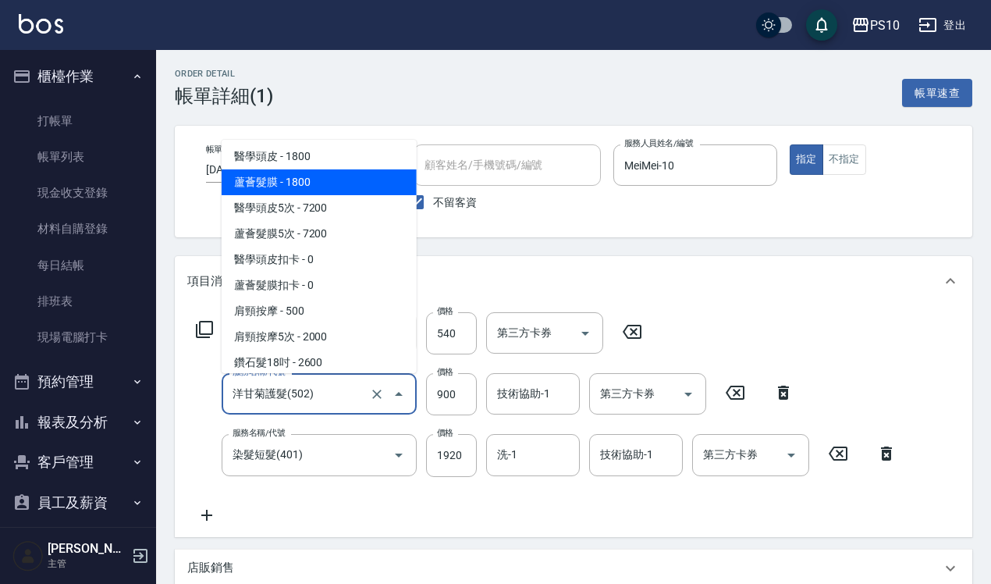
click at [290, 187] on span "蘆薈髮膜 - 1800" at bounding box center [319, 182] width 195 height 26
type input "蘆薈髮膜(602)"
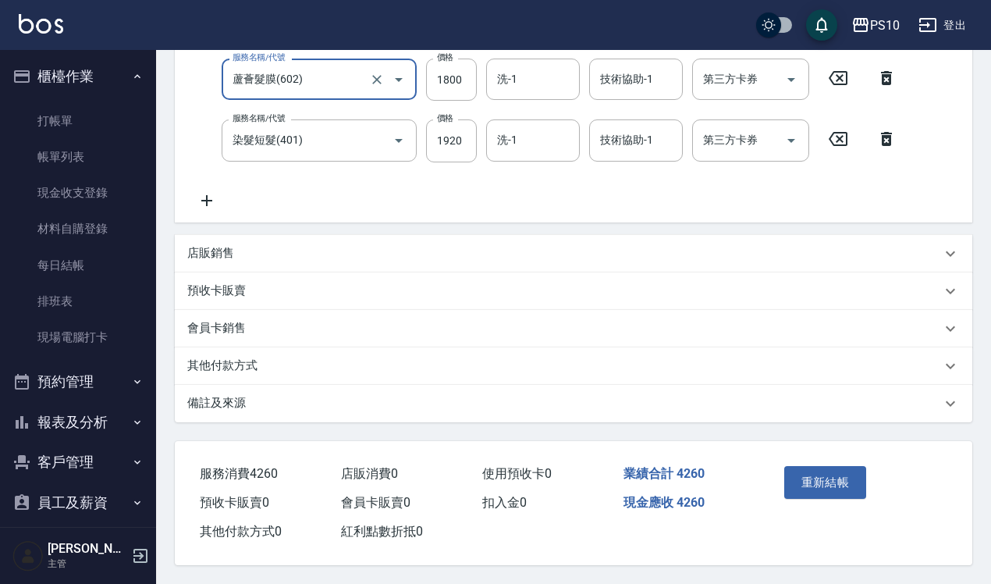
scroll to position [27, 0]
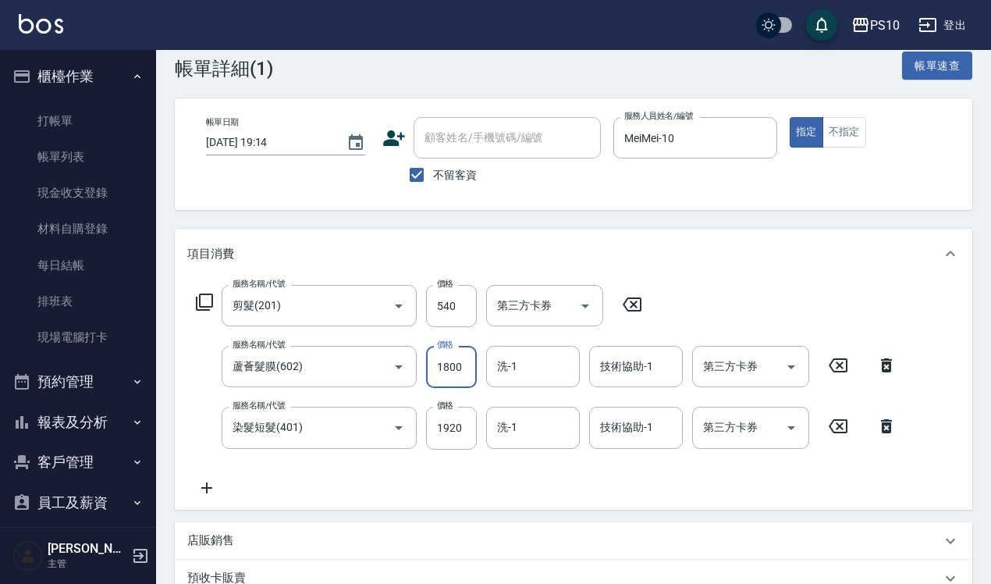
click at [446, 372] on input "1800" at bounding box center [451, 367] width 51 height 42
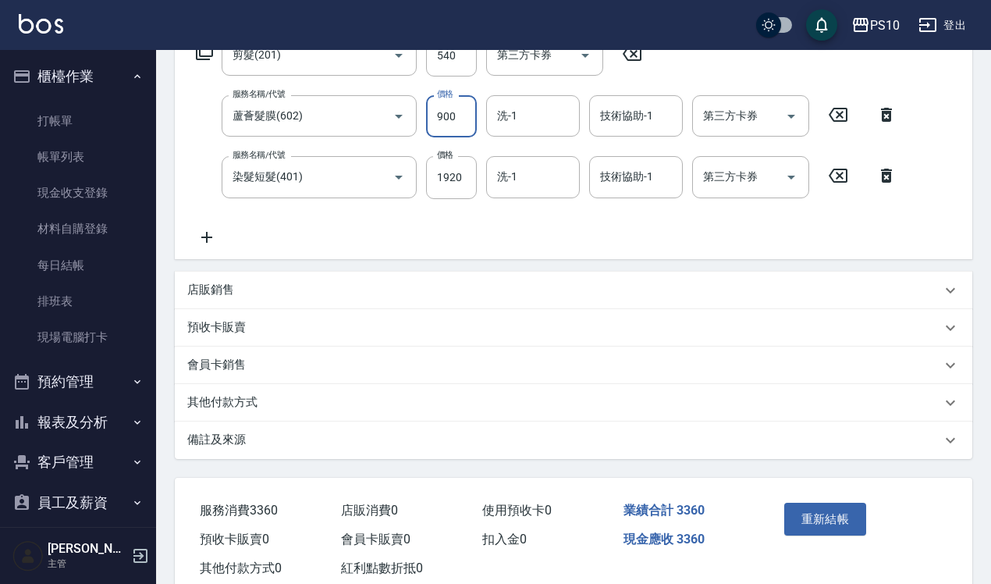
scroll to position [293, 0]
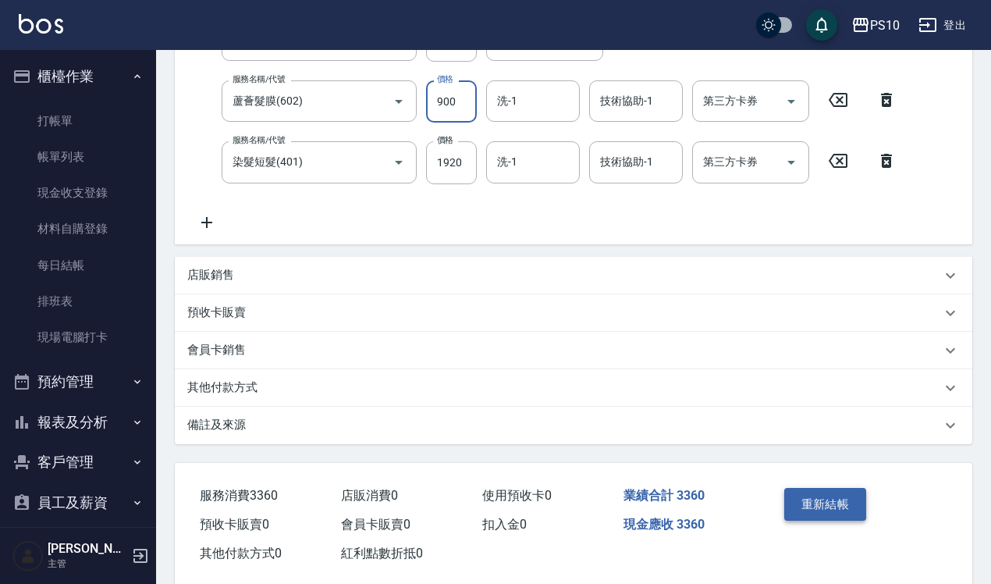
type input "900"
click at [841, 502] on button "重新結帳" at bounding box center [826, 504] width 83 height 33
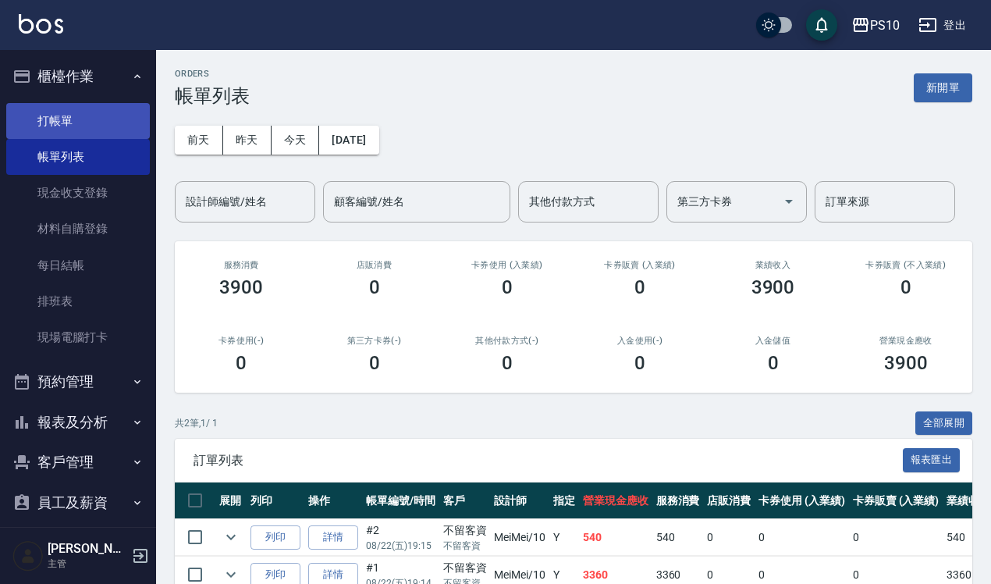
click at [67, 121] on link "打帳單" at bounding box center [78, 121] width 144 height 36
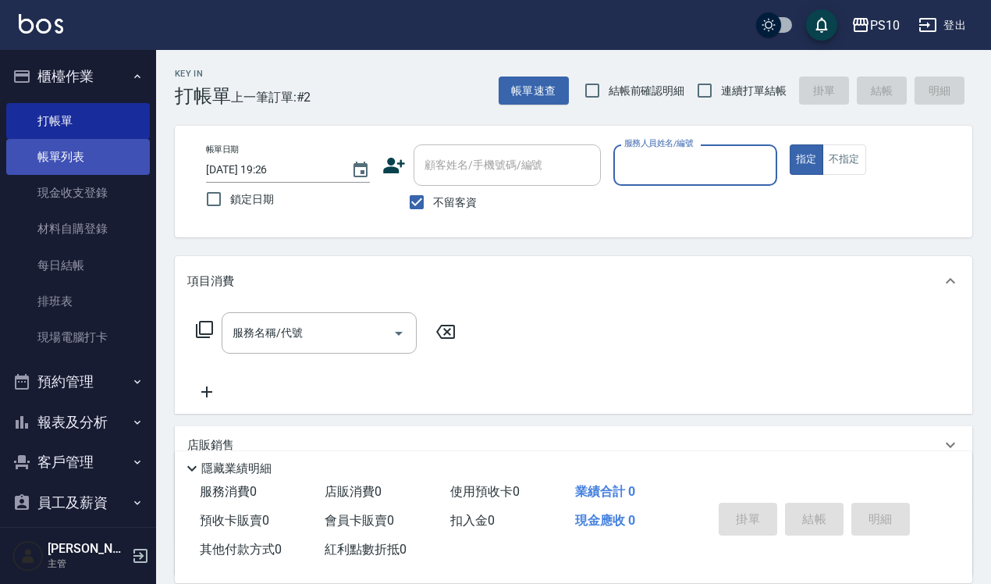
click at [88, 142] on link "帳單列表" at bounding box center [78, 157] width 144 height 36
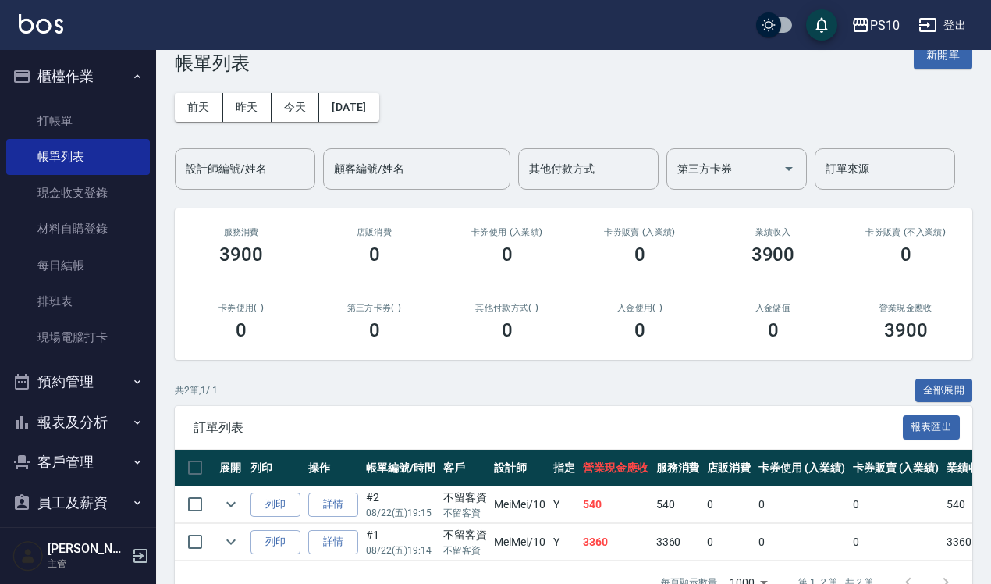
scroll to position [86, 0]
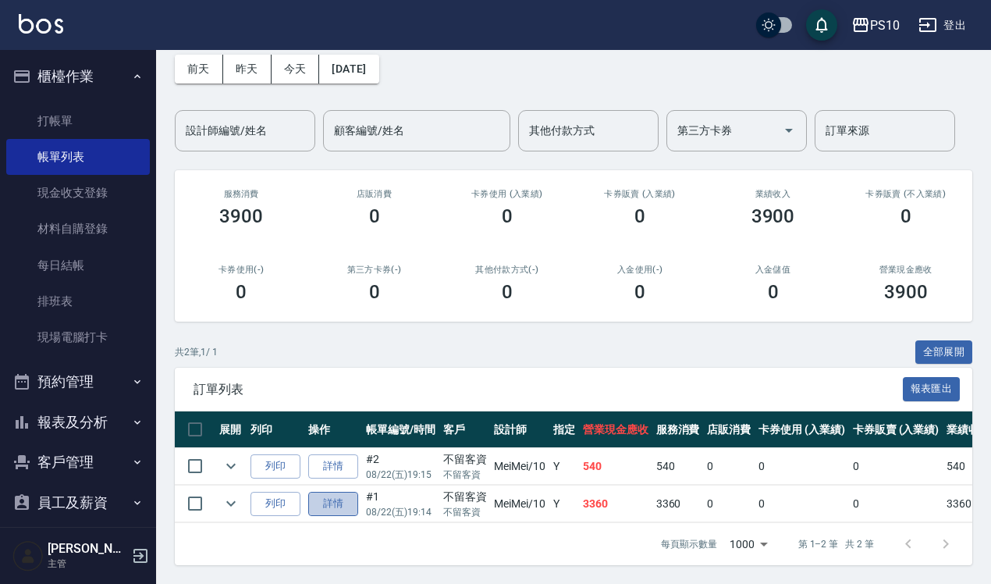
click at [333, 492] on link "詳情" at bounding box center [333, 504] width 50 height 24
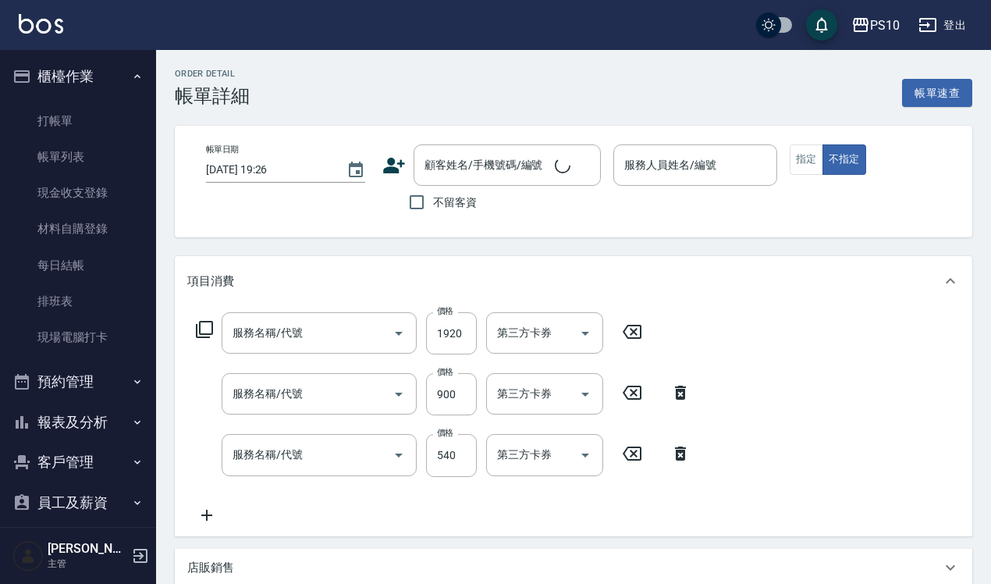
type input "[DATE] 19:14"
checkbox input "true"
type input "MeiMei-10"
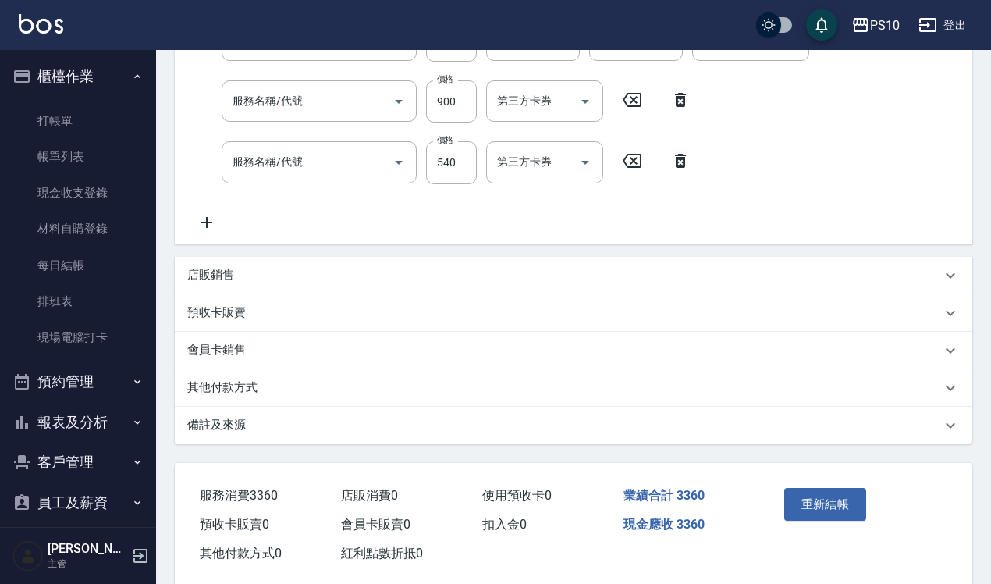
type input "染髮短髮(401)"
type input "蘆薈髮膜(602)"
type input "剪髮(201)"
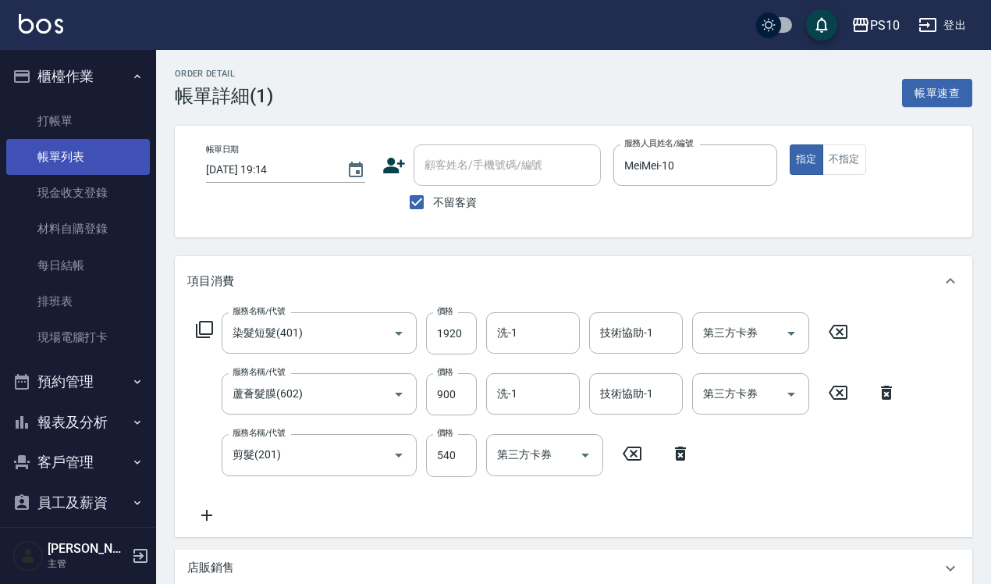
click at [66, 158] on link "帳單列表" at bounding box center [78, 157] width 144 height 36
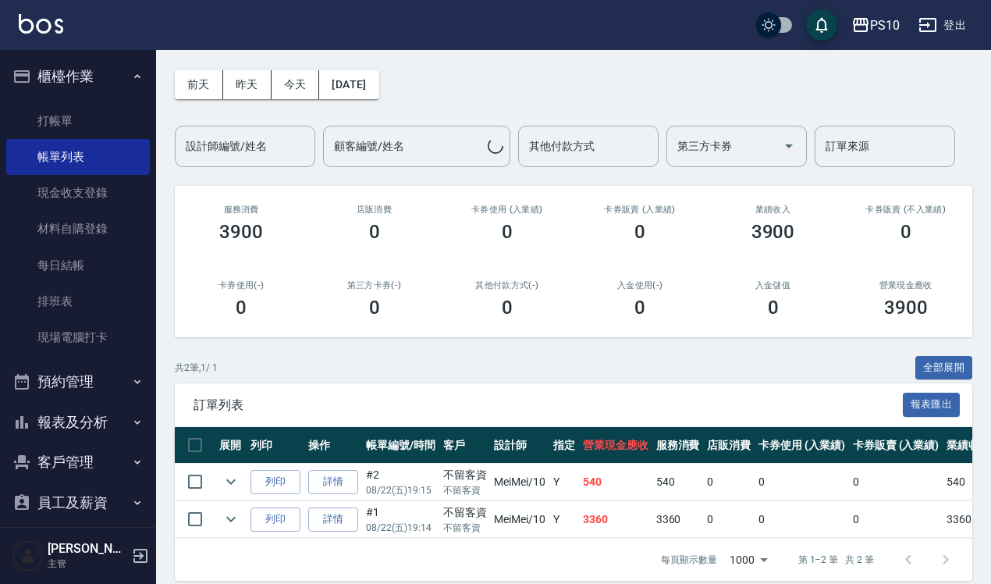
scroll to position [86, 0]
